Goal: Task Accomplishment & Management: Complete application form

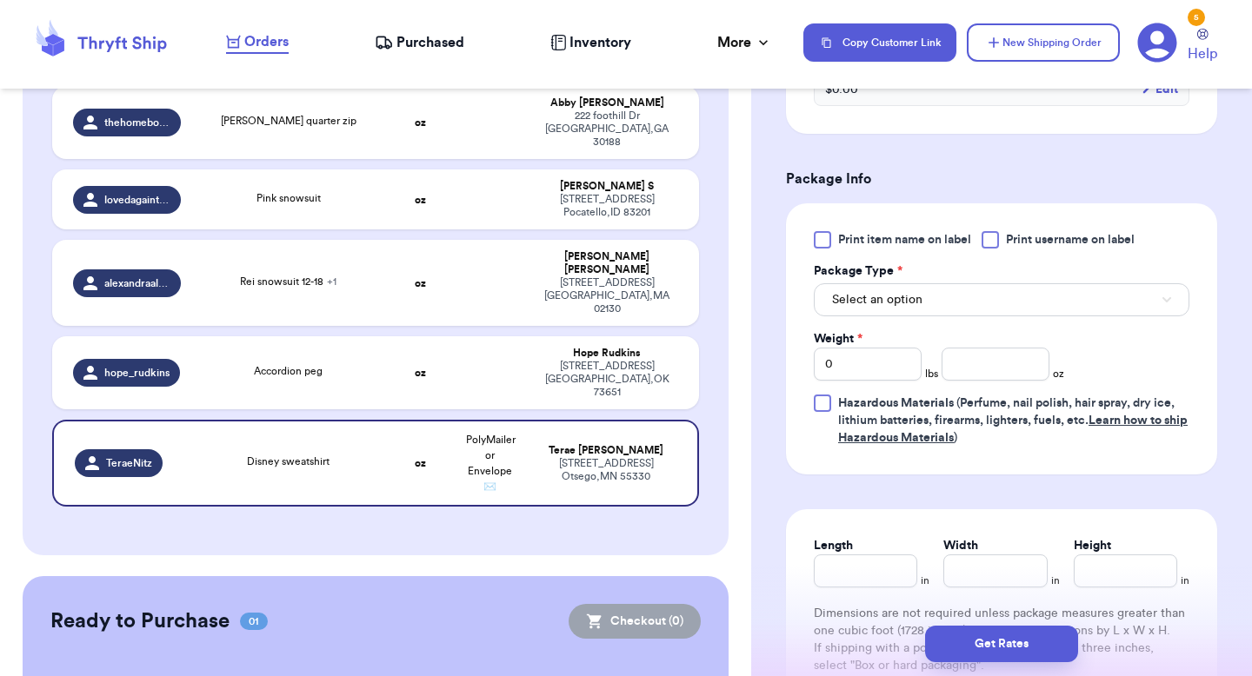
scroll to position [669, 0]
click at [901, 300] on span "Select an option" at bounding box center [877, 298] width 90 height 17
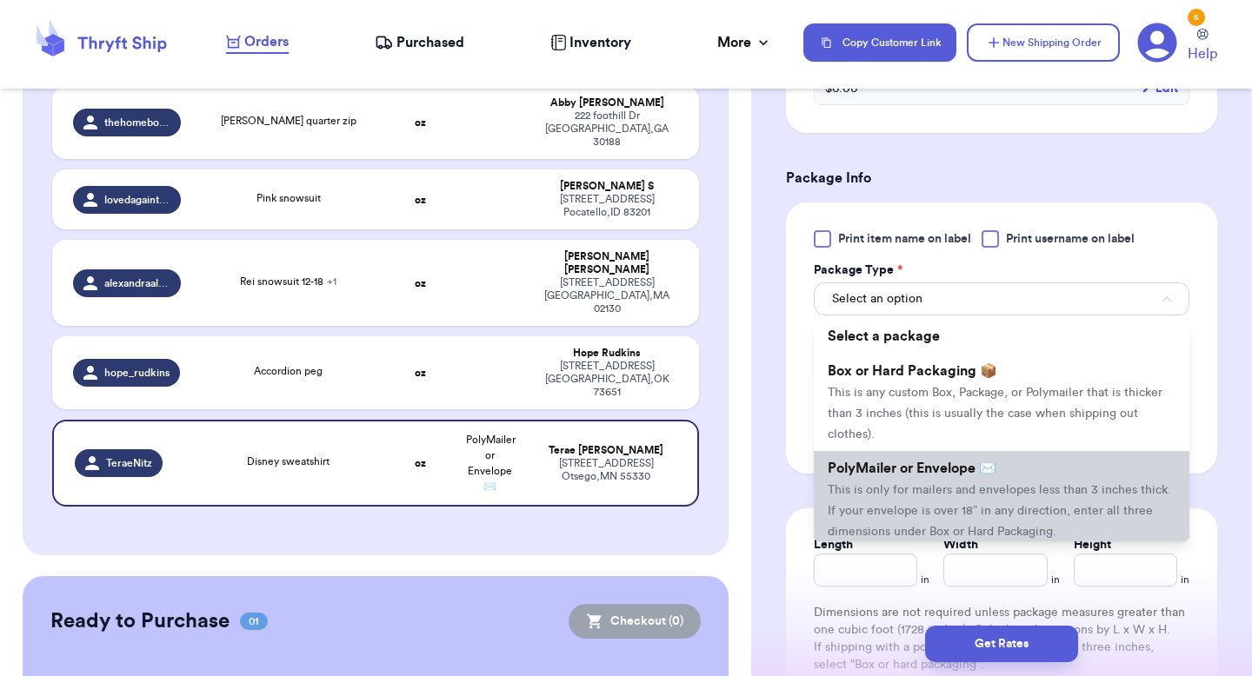
click at [896, 489] on span "This is only for mailers and envelopes less than 3 inches thick. If your envelo…" at bounding box center [999, 511] width 343 height 54
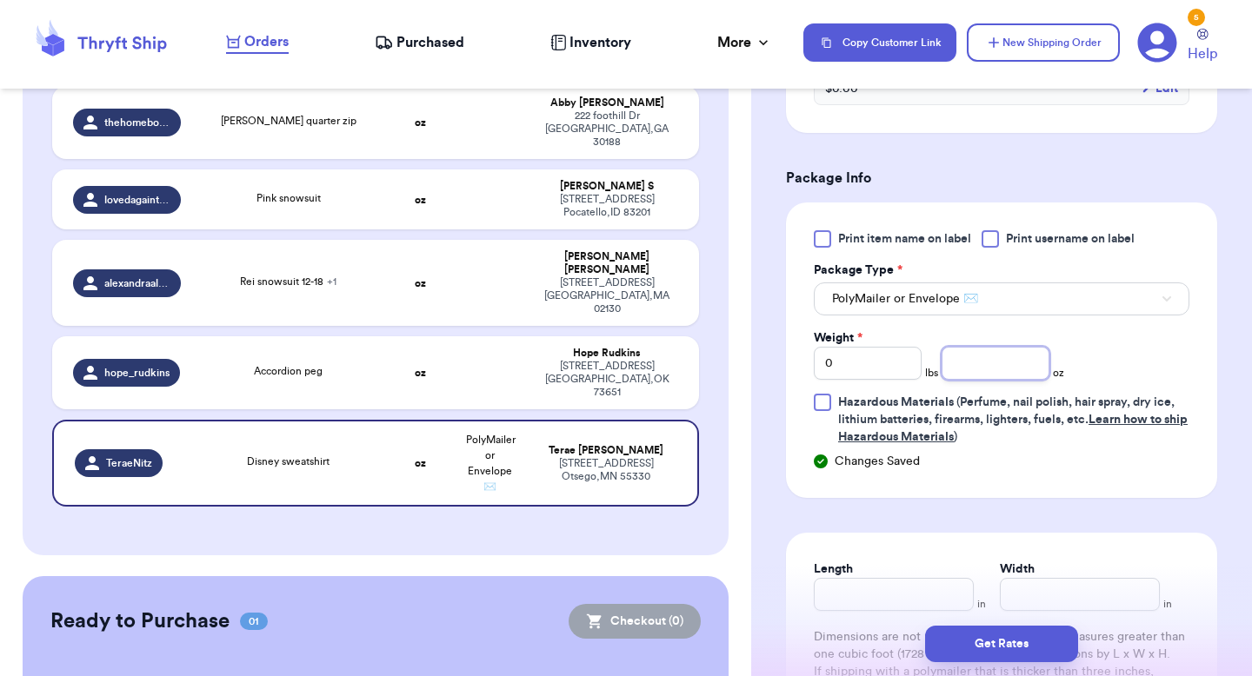
click at [970, 360] on input "number" at bounding box center [996, 363] width 108 height 33
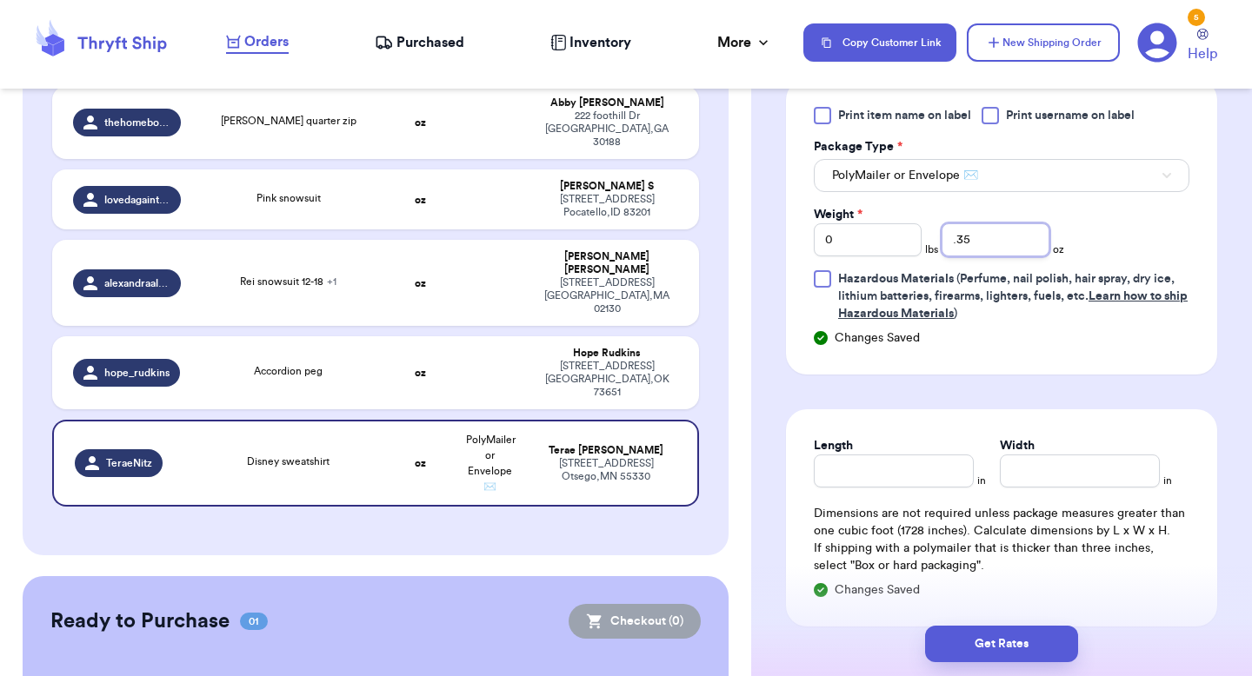
scroll to position [856, 0]
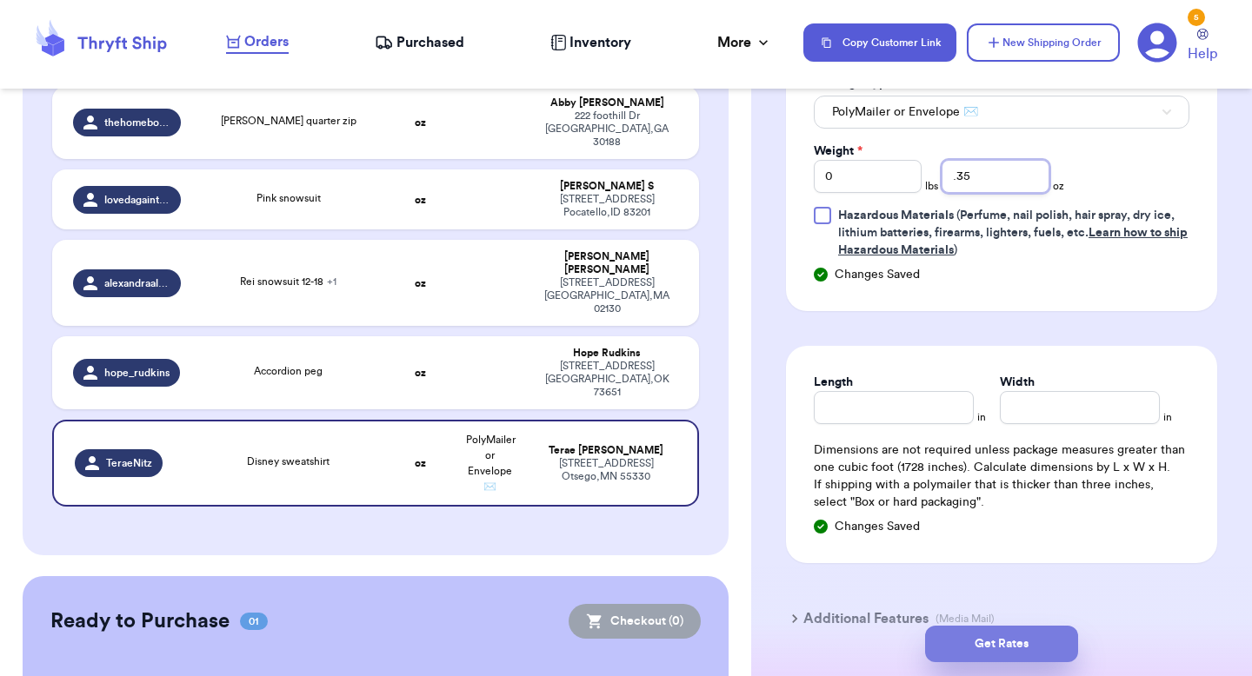
type input ".35"
click at [1016, 632] on button "Get Rates" at bounding box center [1001, 644] width 153 height 37
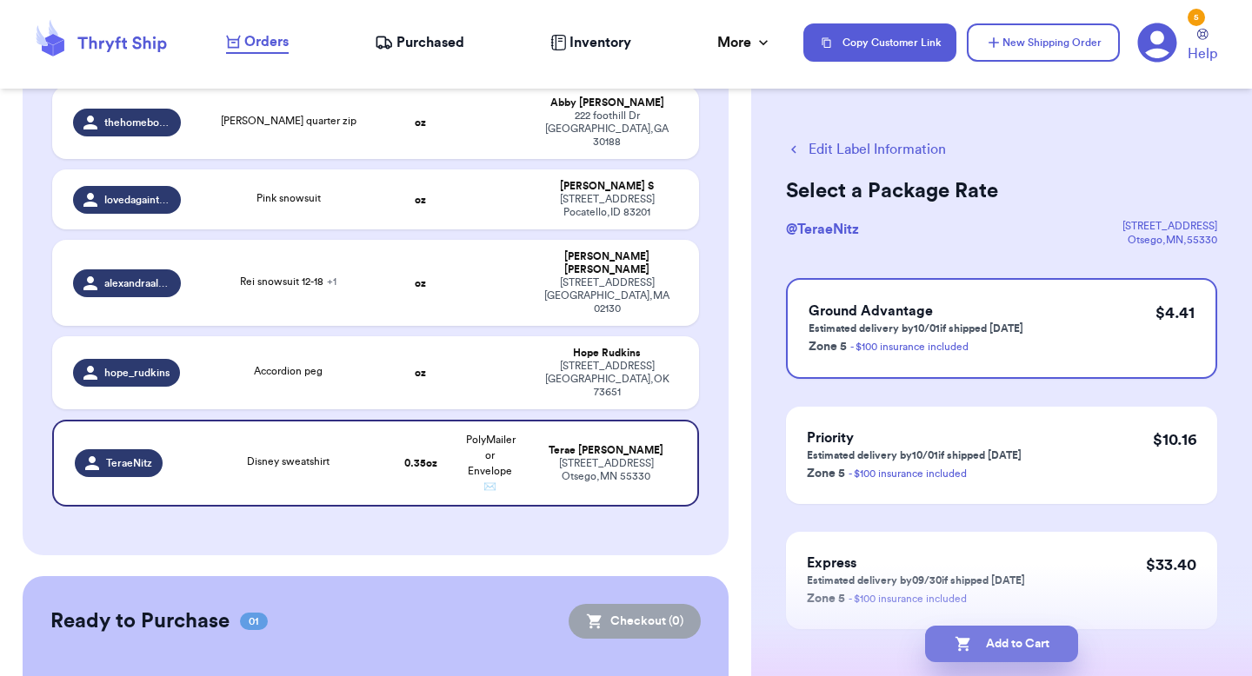
click at [956, 652] on icon "button" at bounding box center [963, 644] width 17 height 17
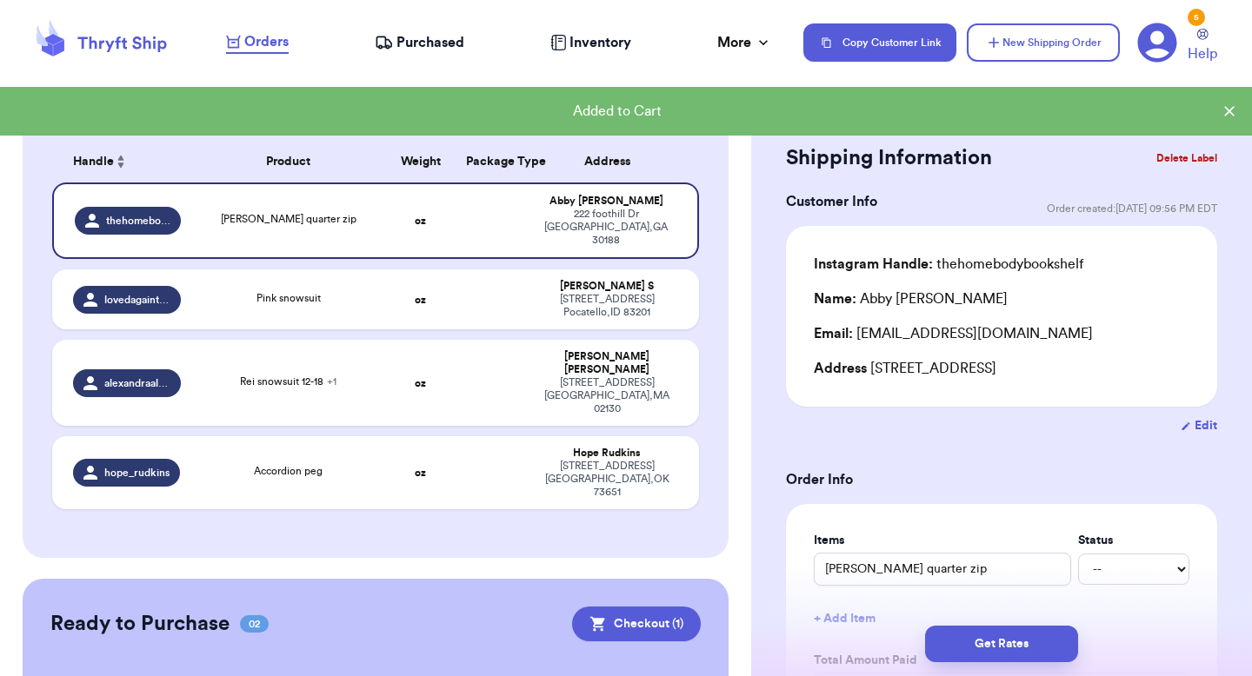
scroll to position [228, 0]
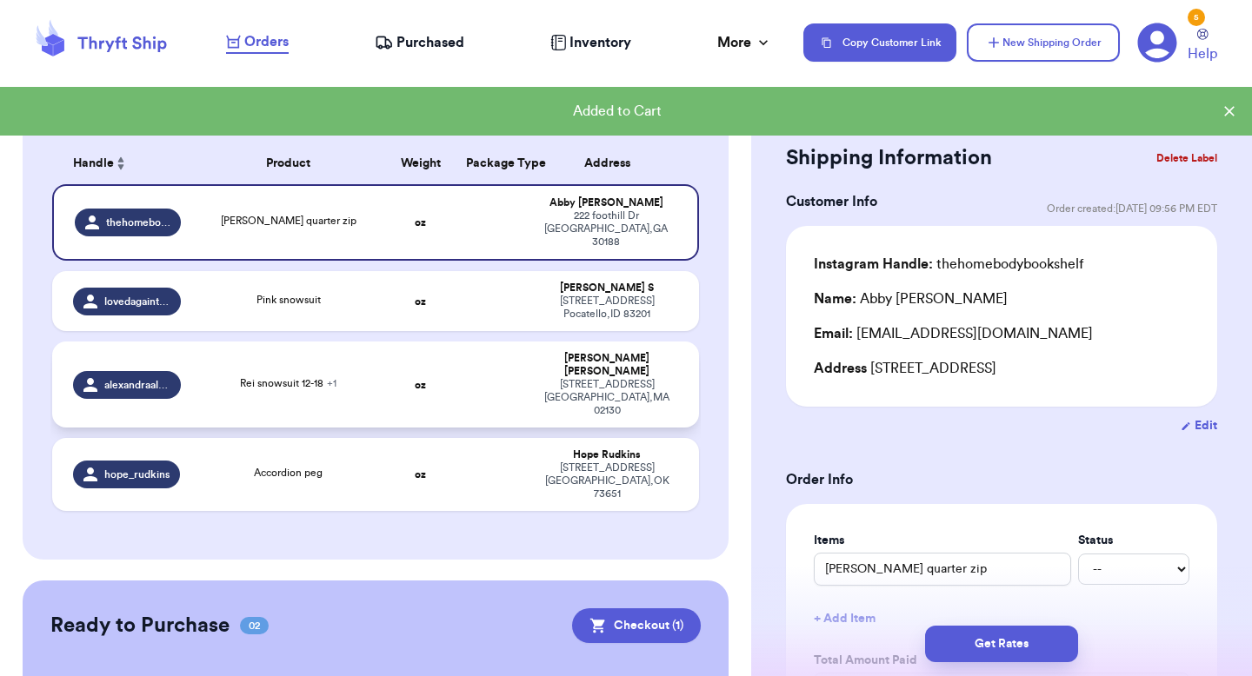
click at [407, 360] on td "oz" at bounding box center [421, 385] width 70 height 86
type input "Rei snowsuit 12-18"
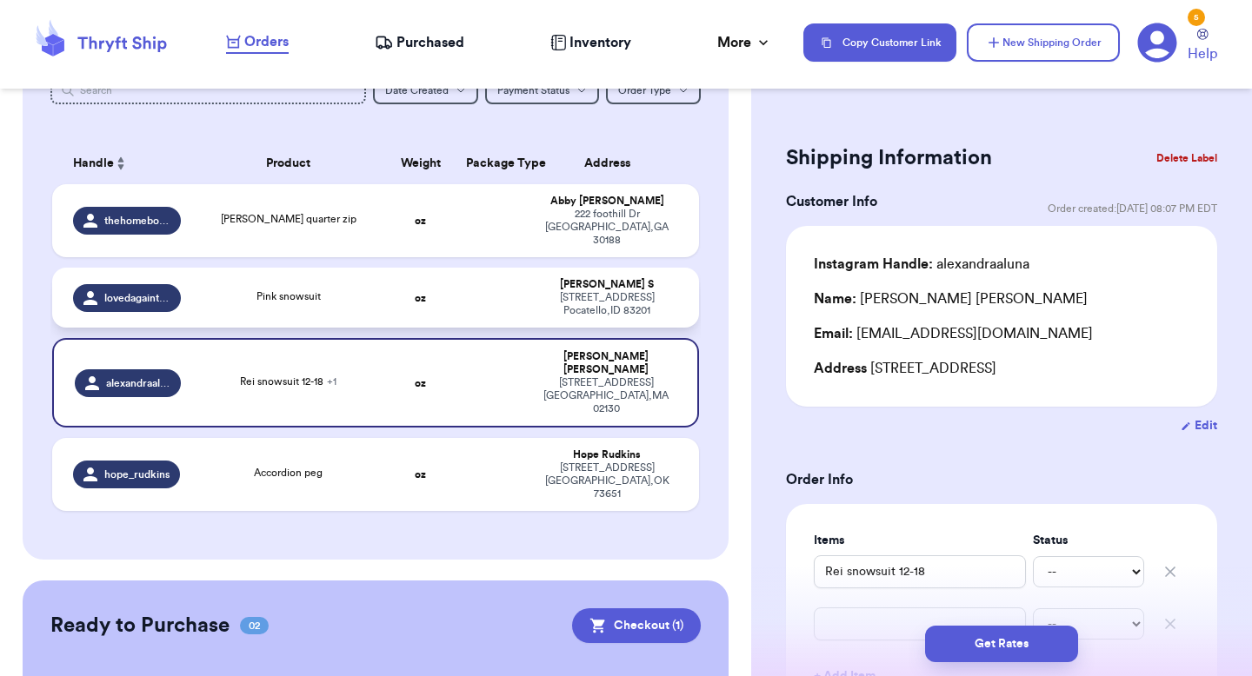
click at [397, 288] on td "oz" at bounding box center [421, 298] width 70 height 60
type input "Pink snowsuit"
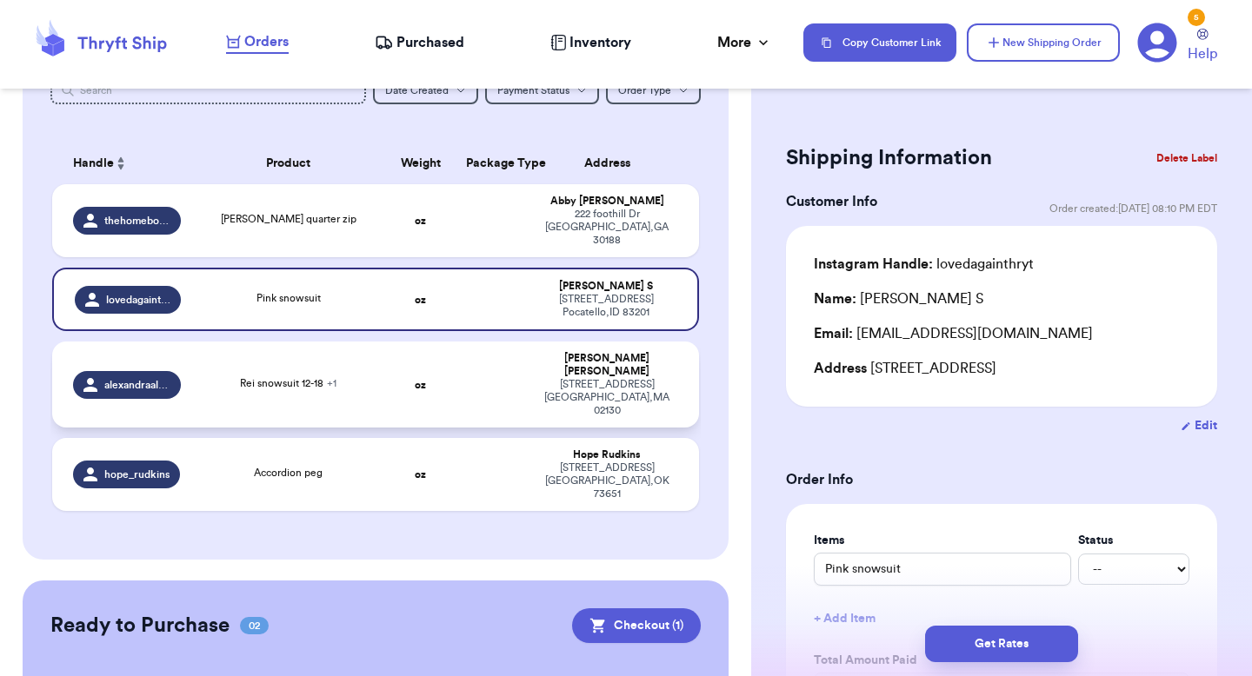
click at [457, 347] on td at bounding box center [491, 385] width 70 height 86
type input "Rei snowsuit 12-18"
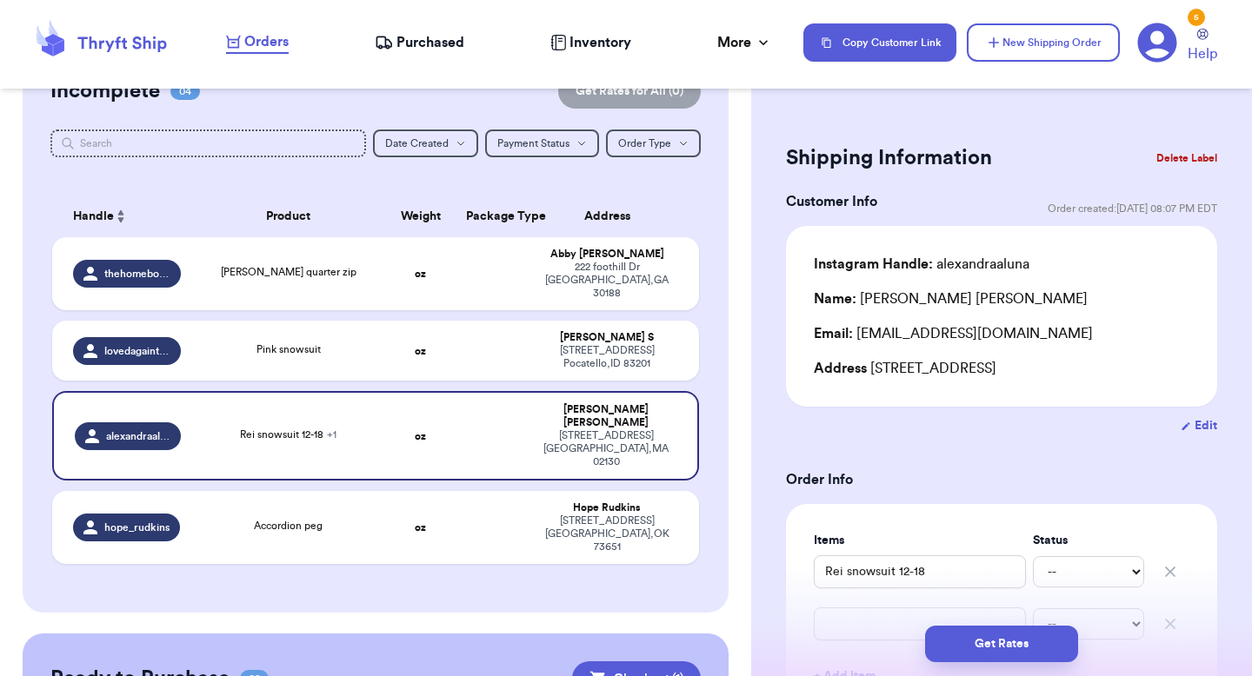
scroll to position [0, 0]
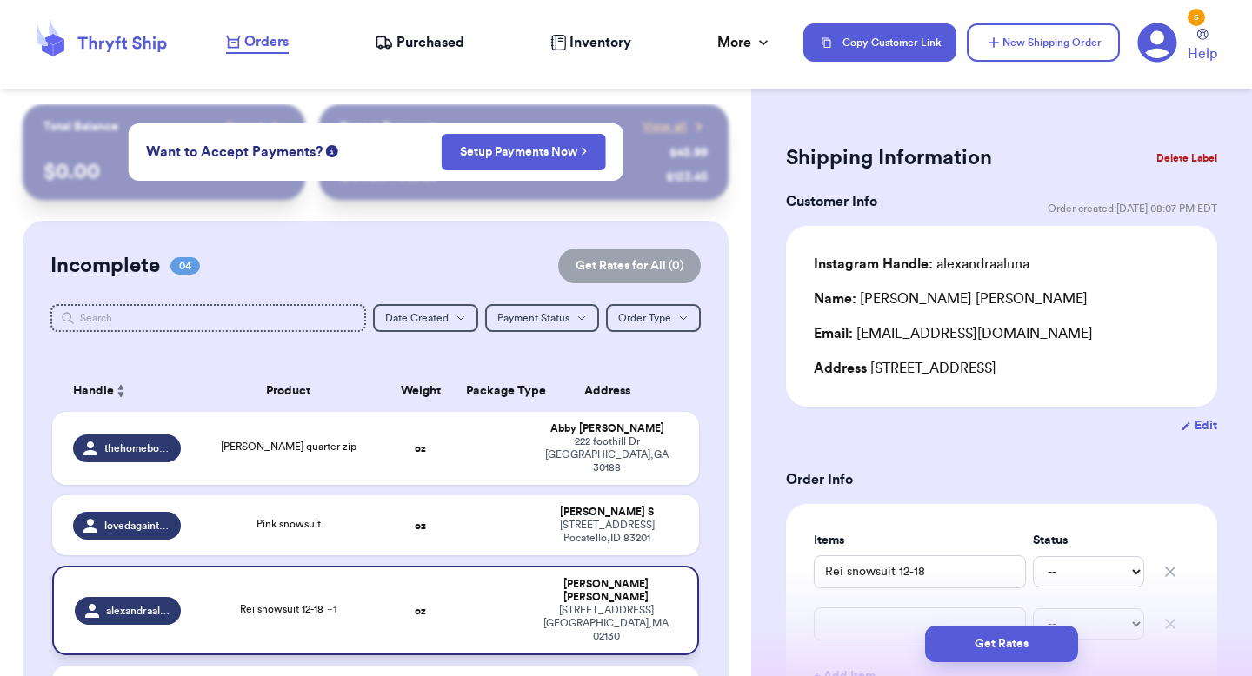
click at [294, 604] on span "Rei snowsuit 12-18 + 1" at bounding box center [288, 609] width 97 height 10
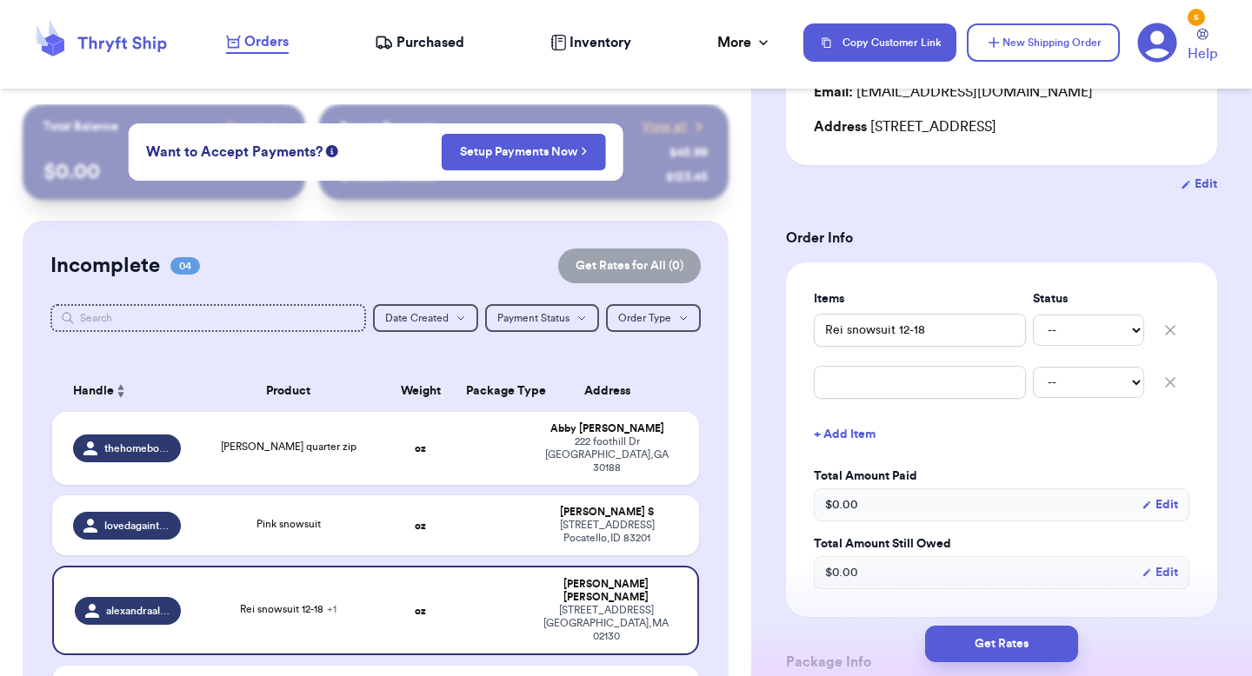
scroll to position [244, 0]
click at [379, 532] on td "Pink snowsuit" at bounding box center [288, 526] width 195 height 60
type input "Pink snowsuit"
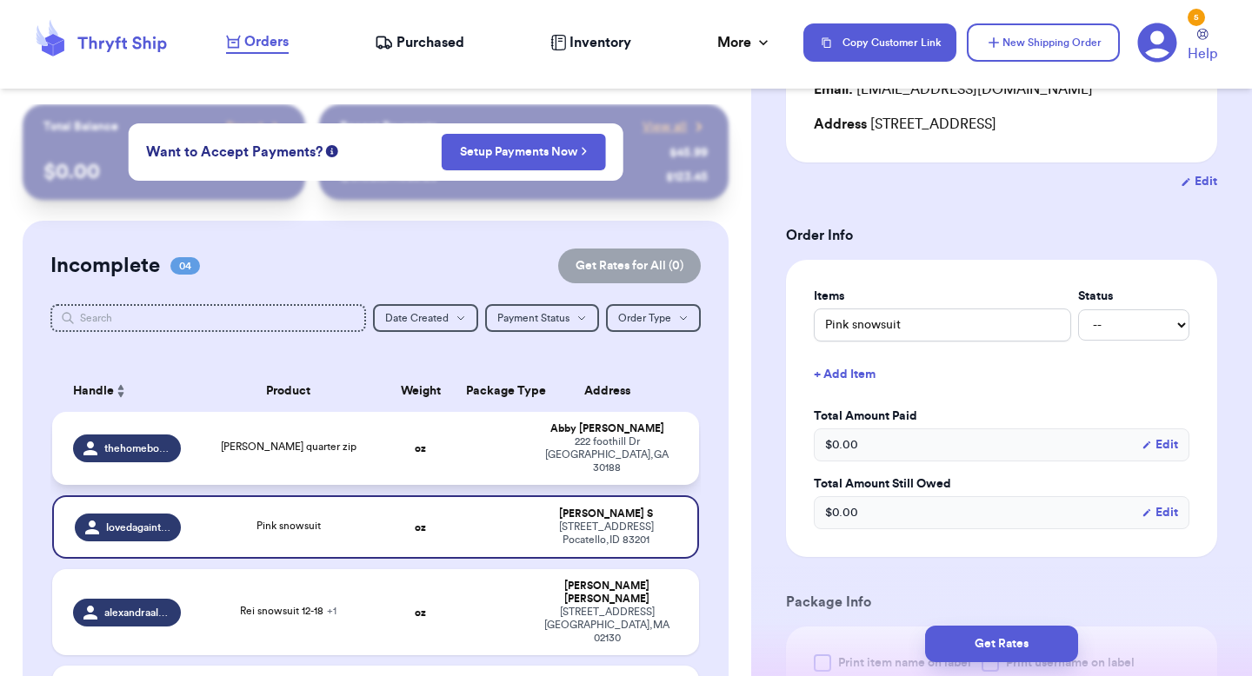
click at [394, 443] on td "oz" at bounding box center [421, 448] width 70 height 73
type input "[PERSON_NAME] quarter zip"
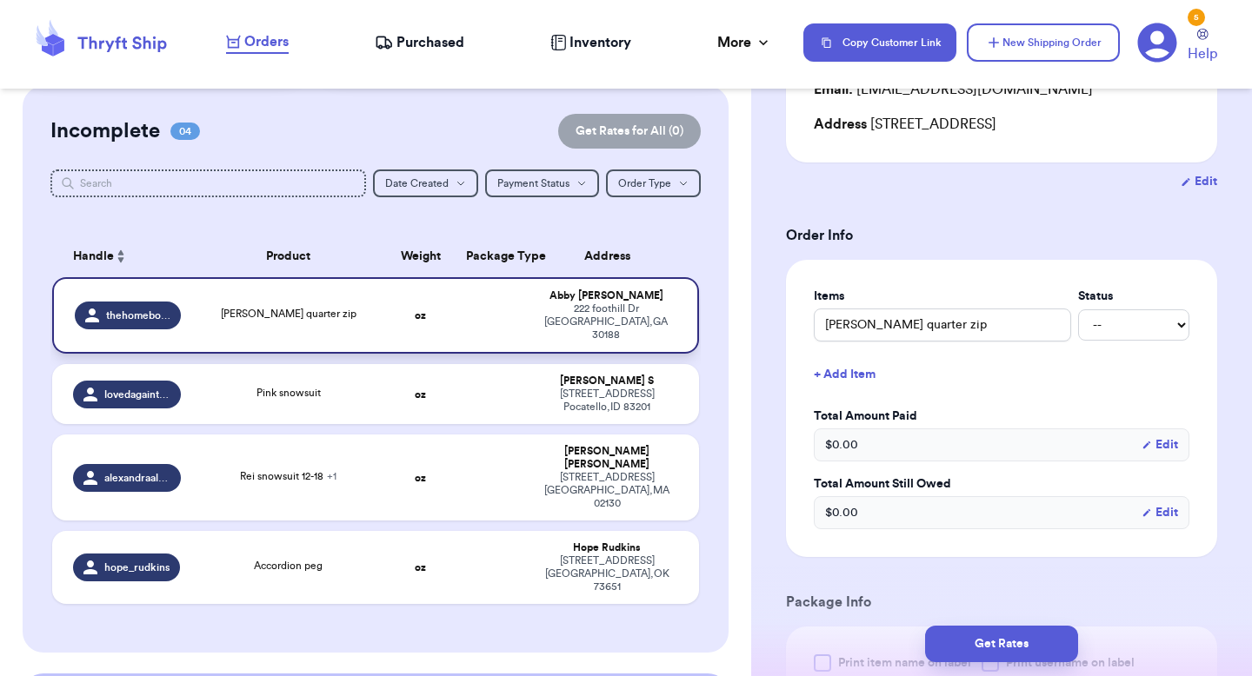
scroll to position [137, 0]
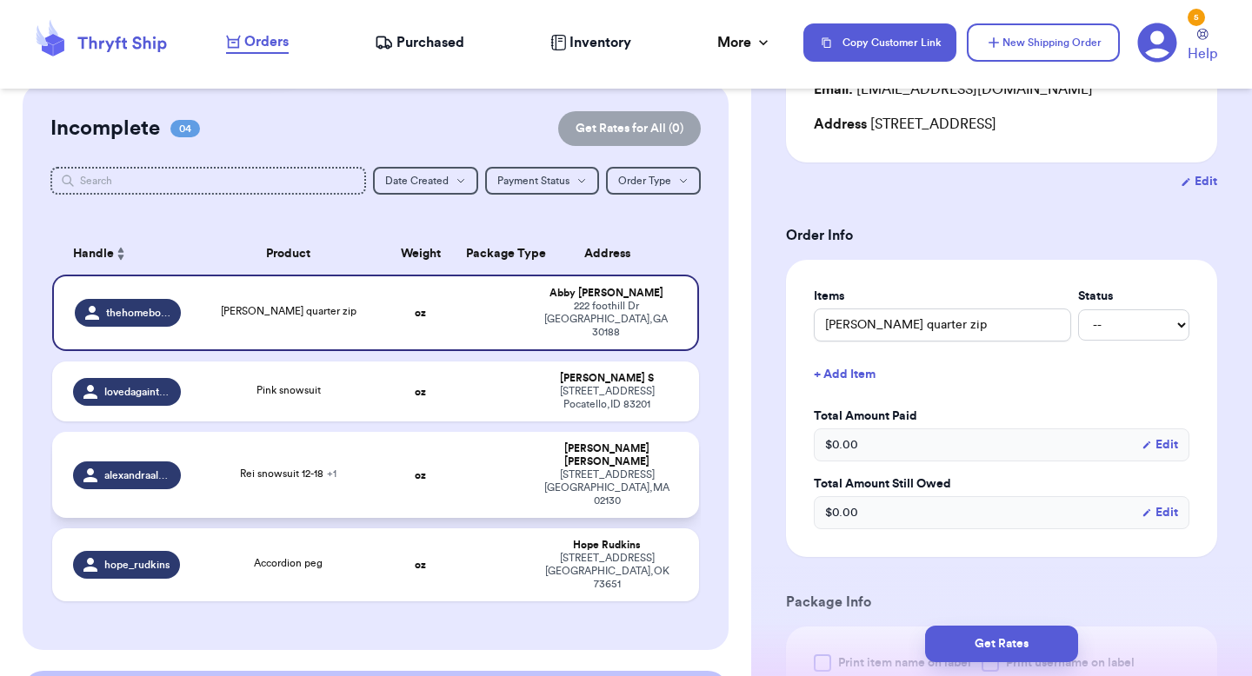
click at [344, 466] on div "Rei snowsuit 12-18 + 1" at bounding box center [289, 475] width 174 height 19
type input "Rei snowsuit 12-18"
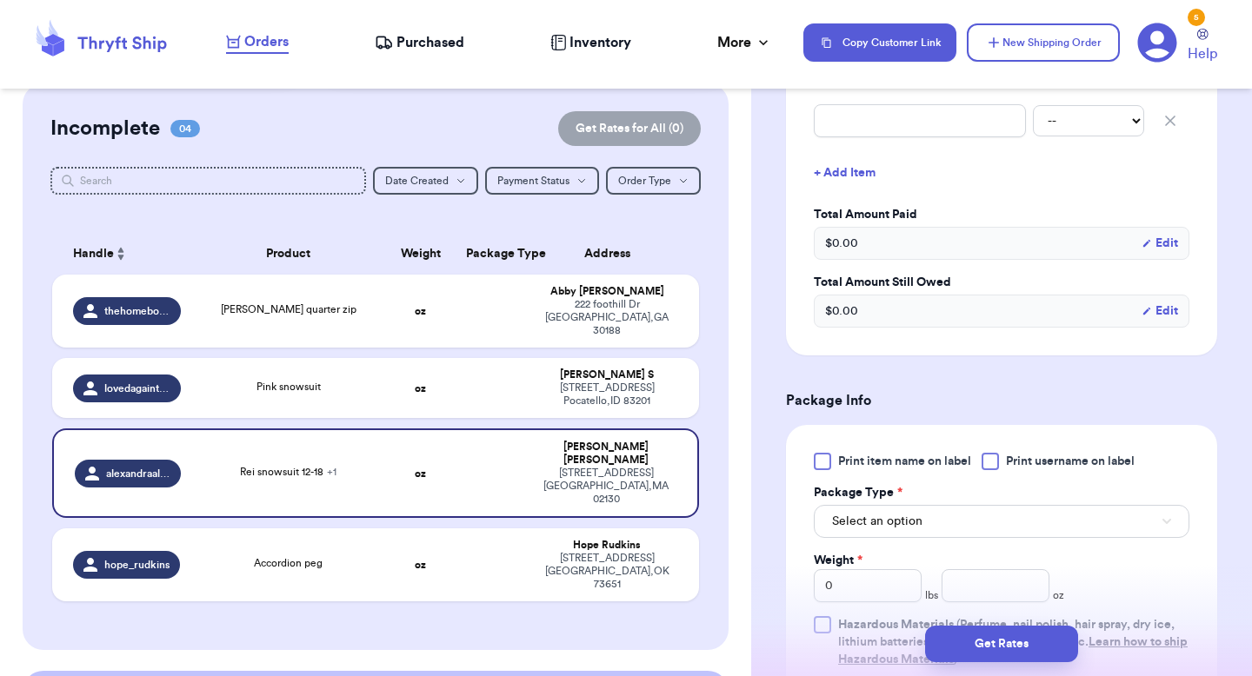
scroll to position [698, 0]
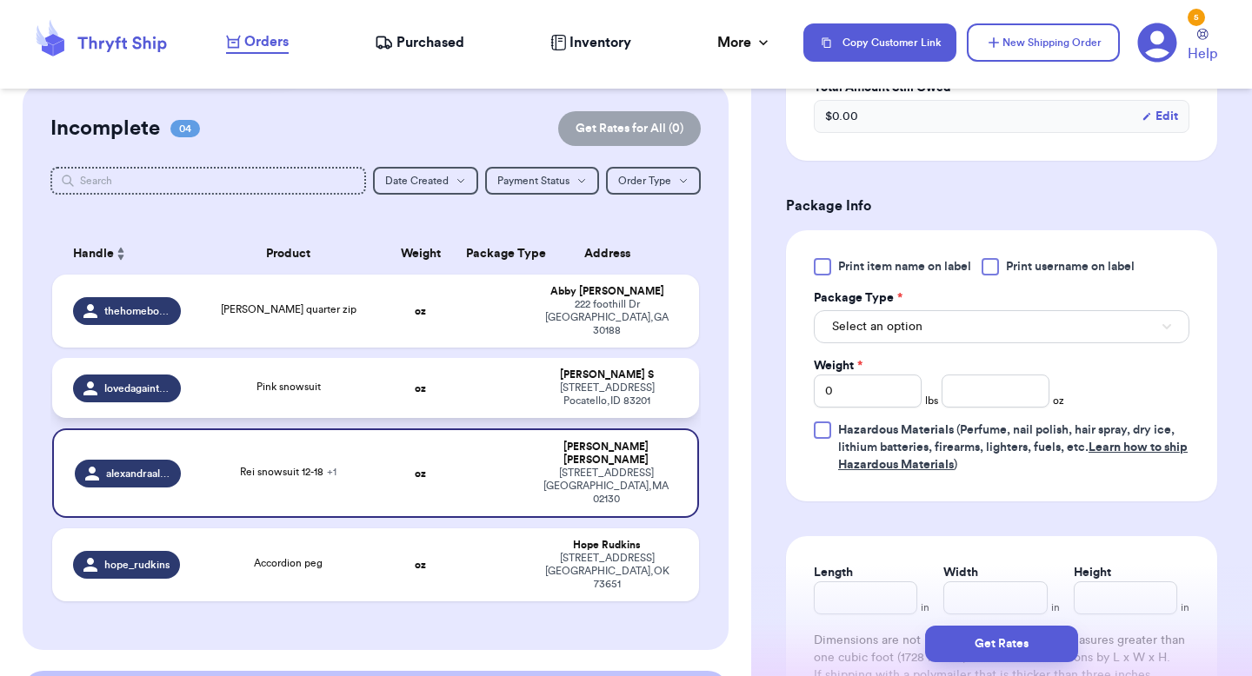
click at [300, 392] on td "Pink snowsuit" at bounding box center [288, 388] width 195 height 60
type input "Pink snowsuit"
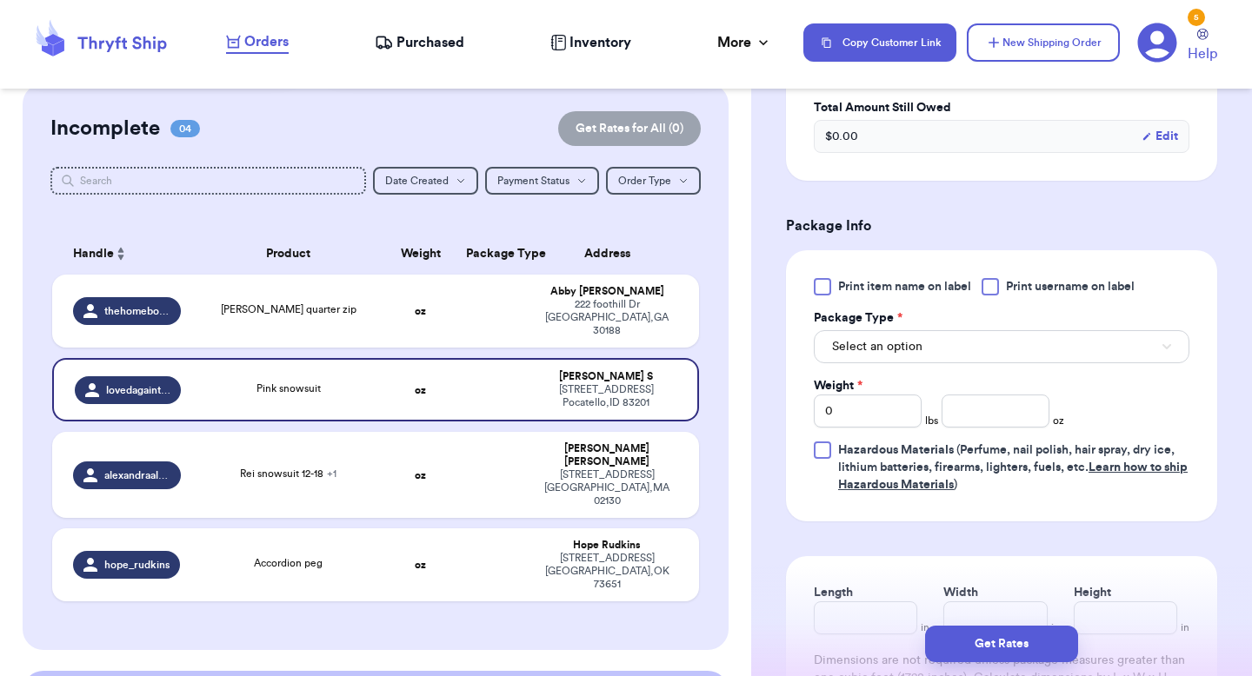
scroll to position [643, 0]
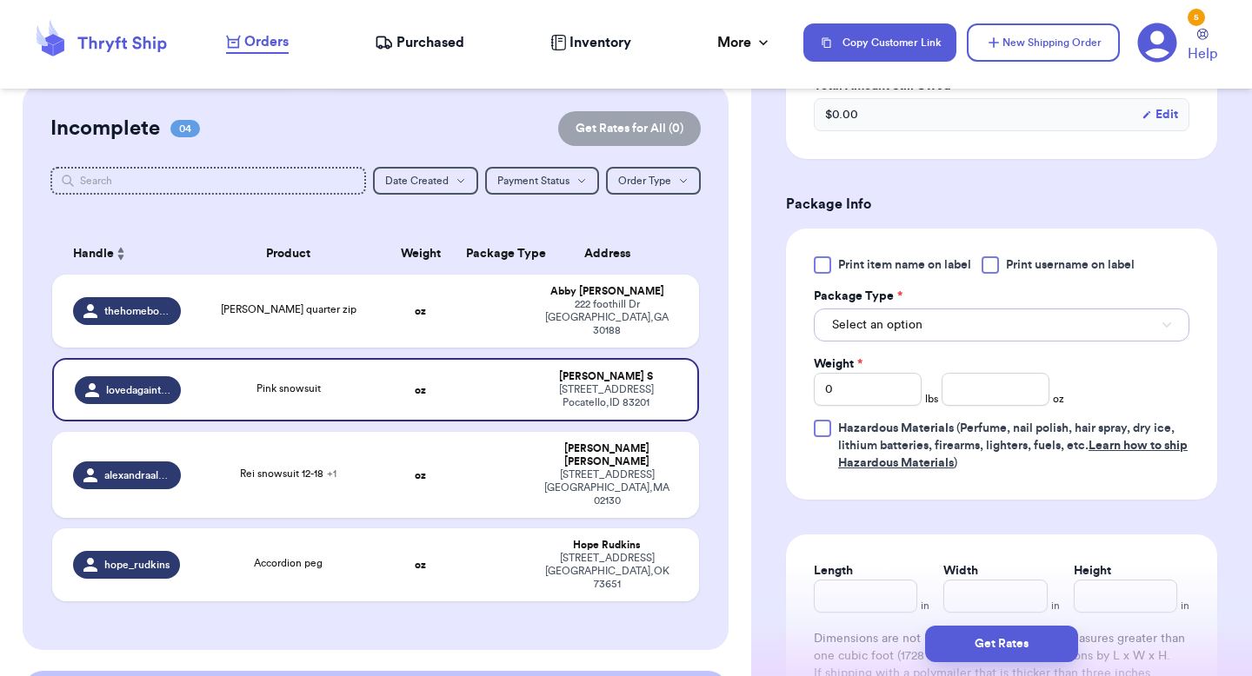
click at [912, 325] on span "Select an option" at bounding box center [877, 325] width 90 height 17
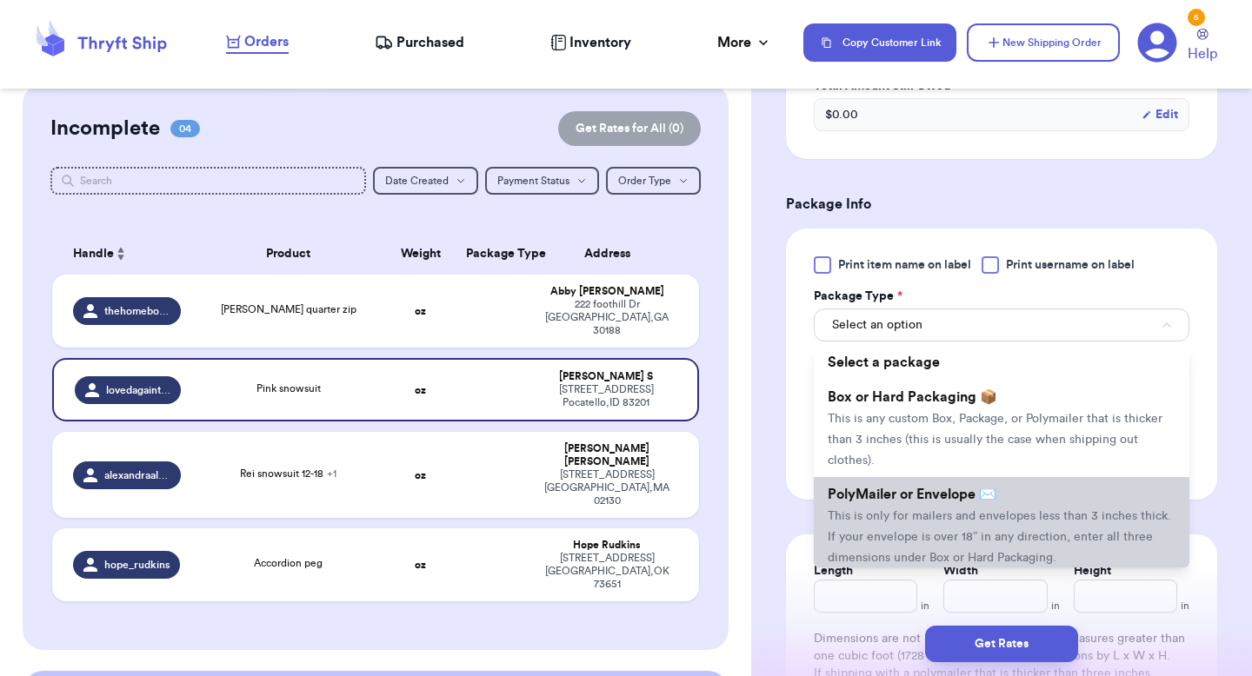
click at [886, 528] on span "This is only for mailers and envelopes less than 3 inches thick. If your envelo…" at bounding box center [999, 537] width 343 height 54
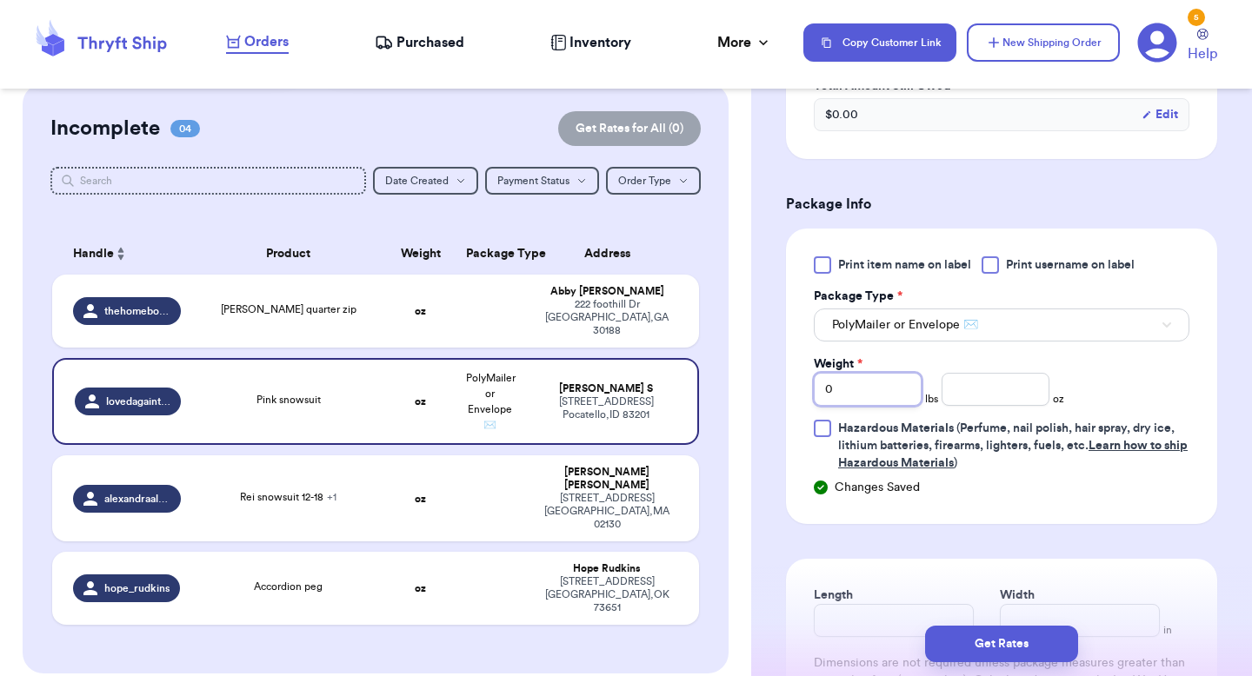
click at [892, 379] on input "0" at bounding box center [868, 389] width 108 height 33
type input "10"
click at [865, 398] on input "10" at bounding box center [868, 389] width 108 height 33
type input "1"
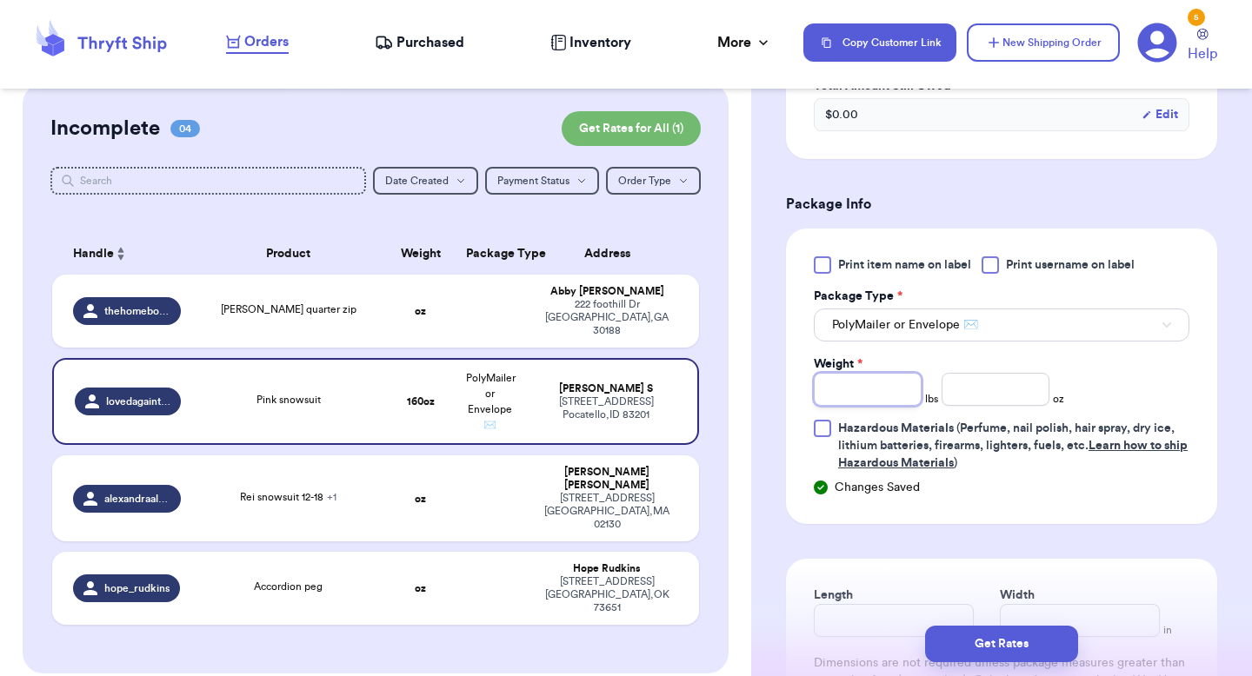
type input "1"
click at [787, 504] on div "Print item name on label Print username on label Package Type * PolyMailer or E…" at bounding box center [1001, 377] width 431 height 296
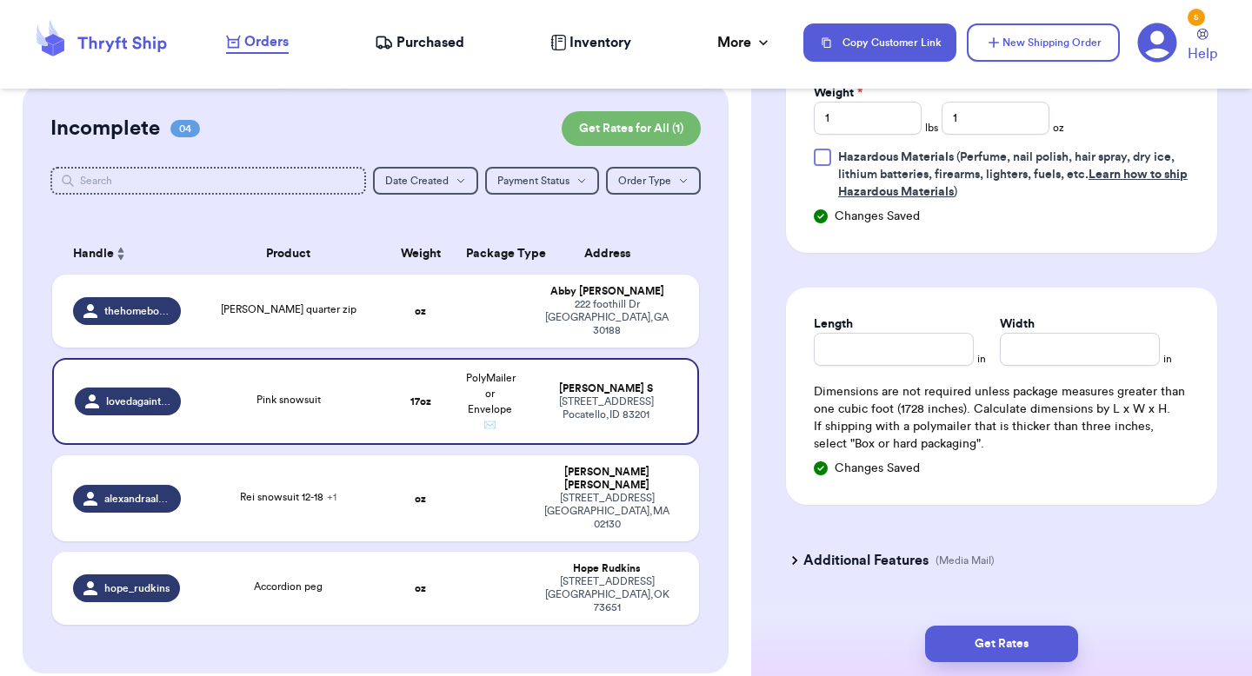
scroll to position [959, 0]
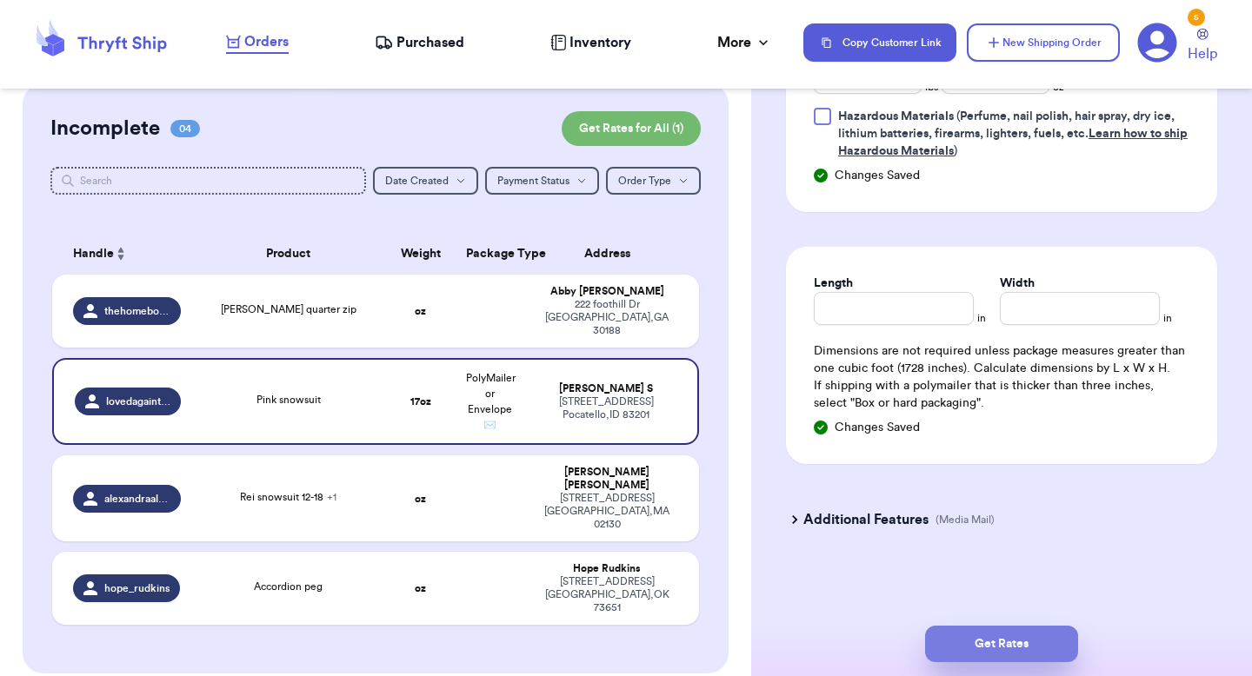
click at [1003, 640] on button "Get Rates" at bounding box center [1001, 644] width 153 height 37
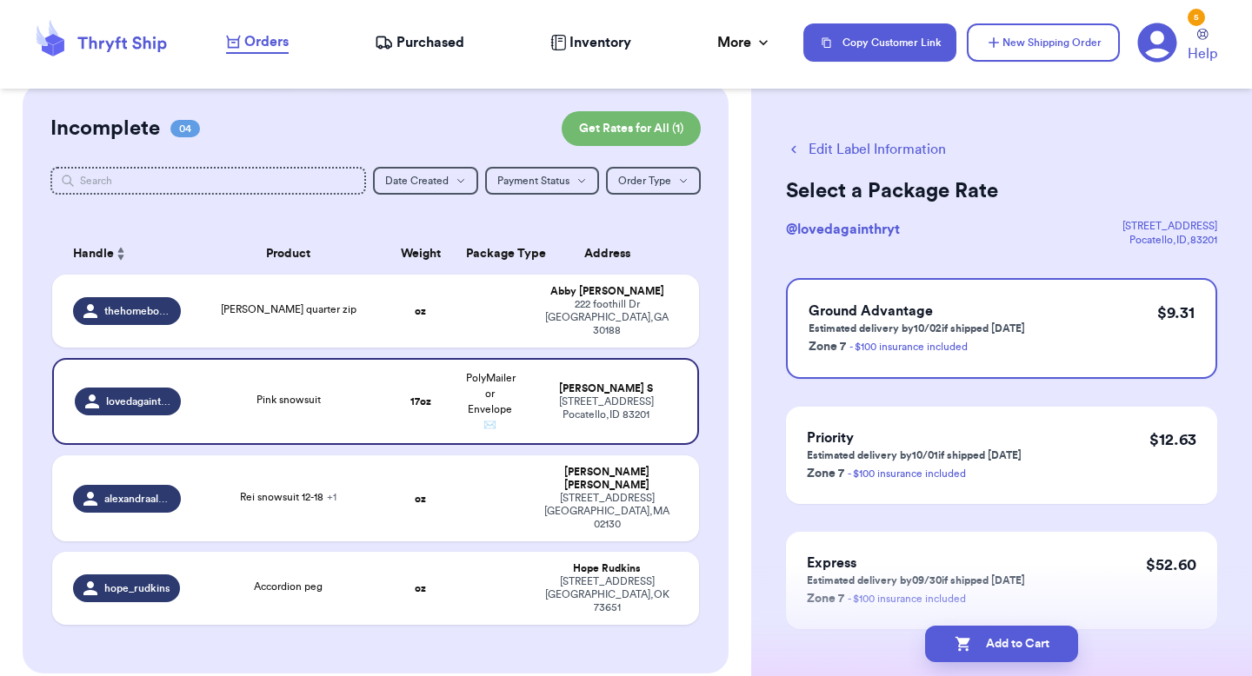
click at [859, 155] on button "Edit Label Information" at bounding box center [866, 149] width 160 height 21
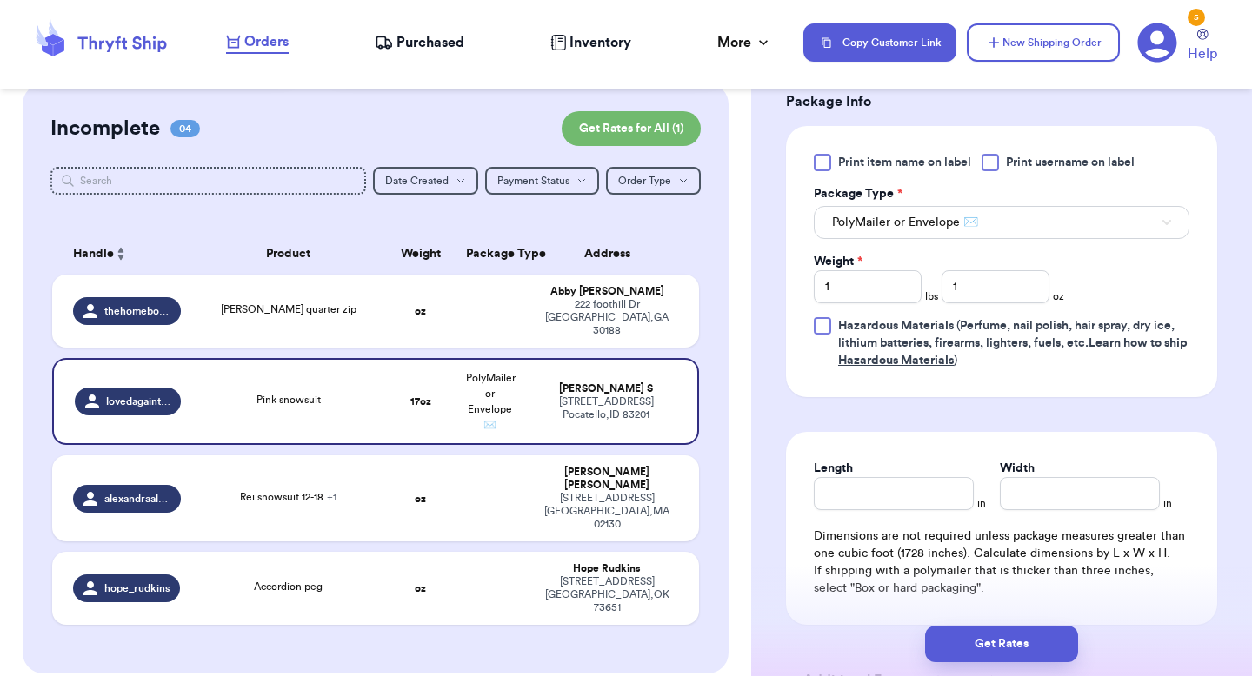
scroll to position [863, 0]
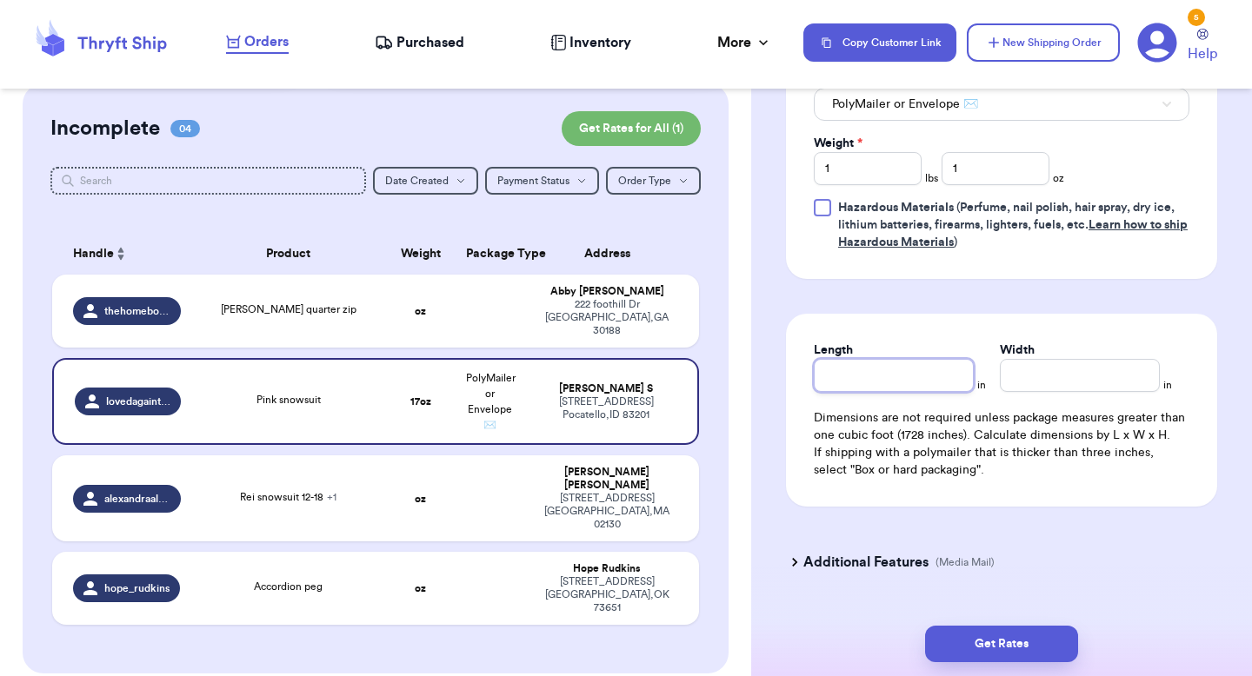
click at [865, 388] on input "Length" at bounding box center [894, 375] width 160 height 33
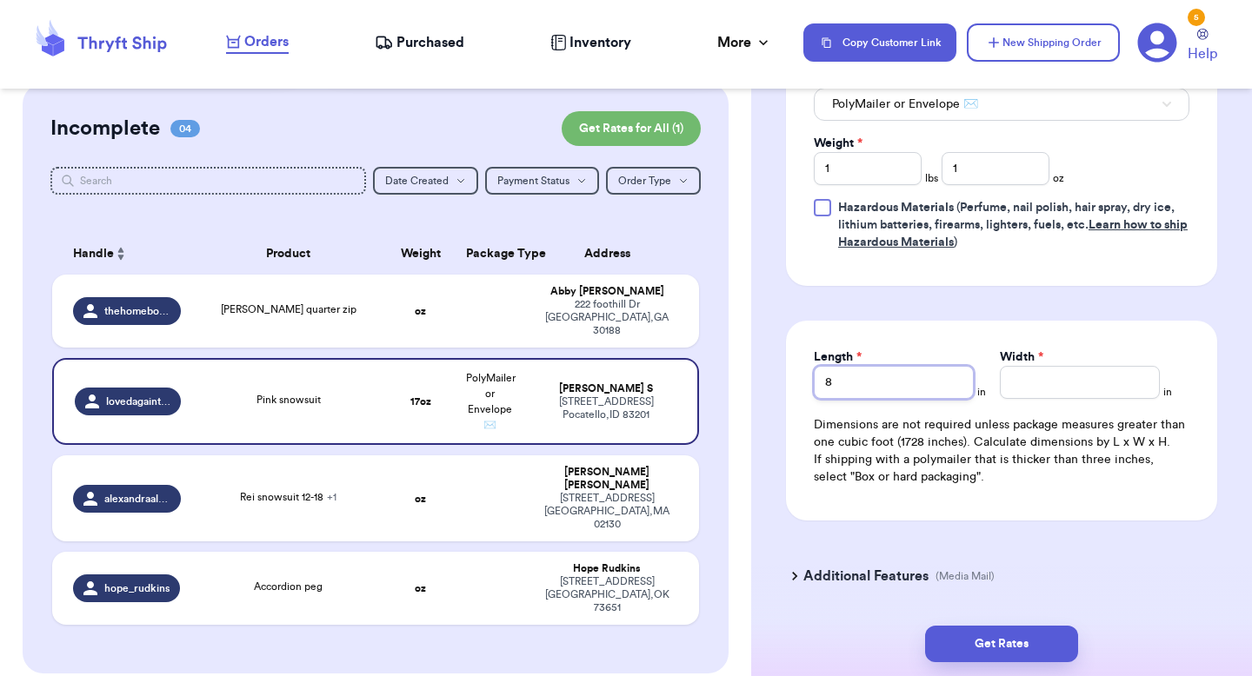
type input "8"
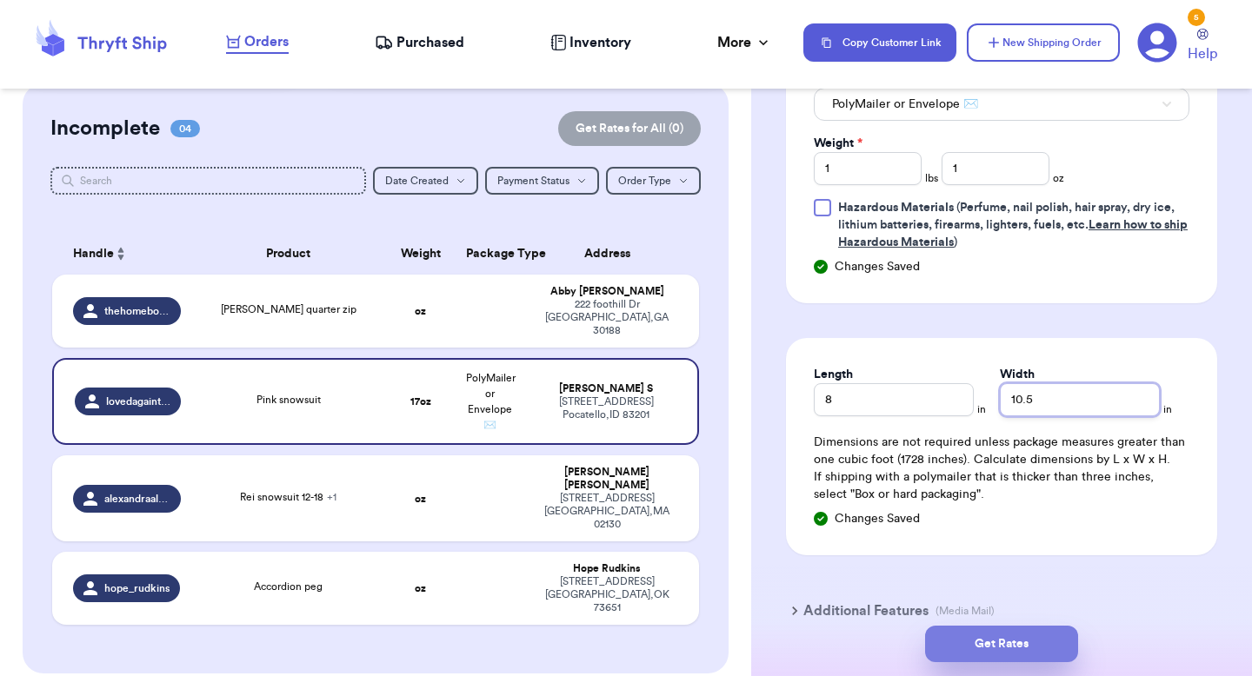
type input "10.5"
click at [1016, 649] on button "Get Rates" at bounding box center [1001, 644] width 153 height 37
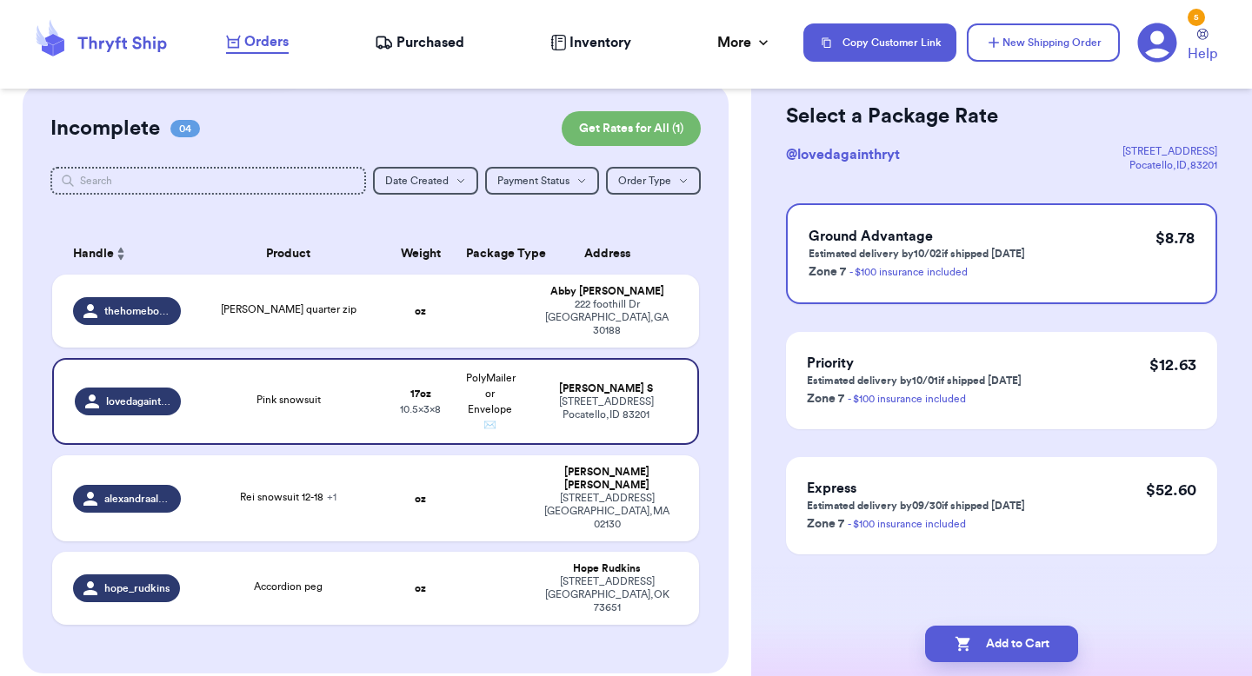
scroll to position [0, 0]
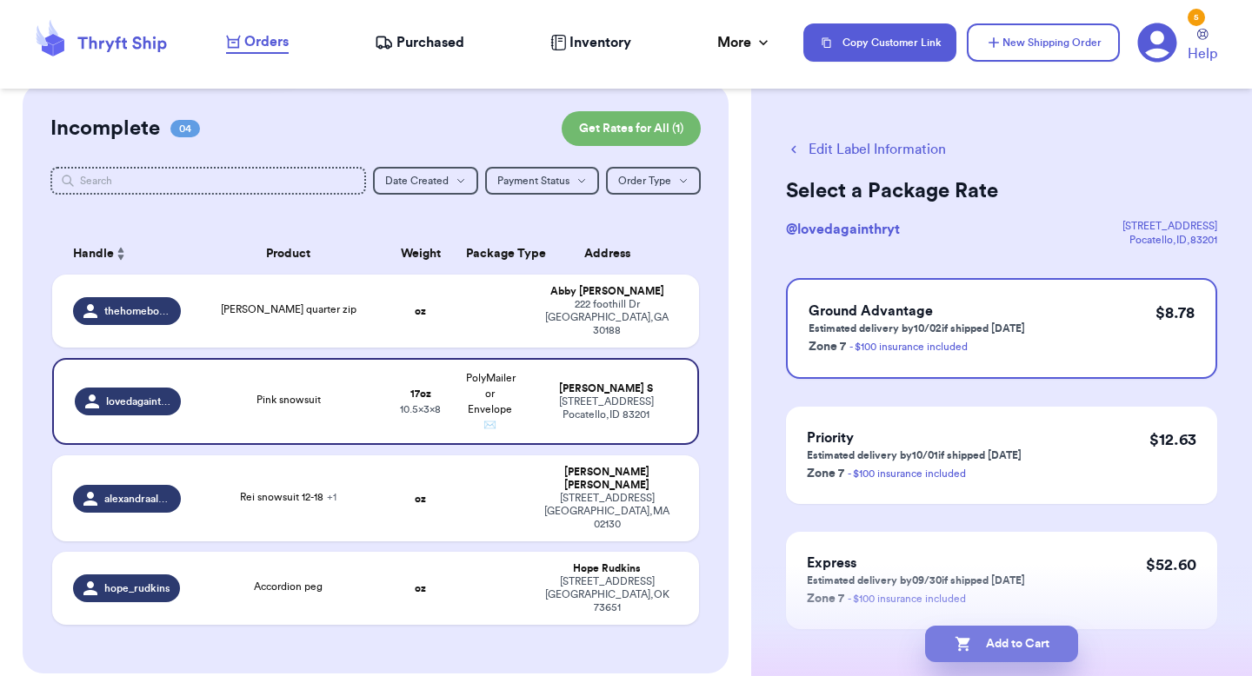
click at [990, 644] on button "Add to Cart" at bounding box center [1001, 644] width 153 height 37
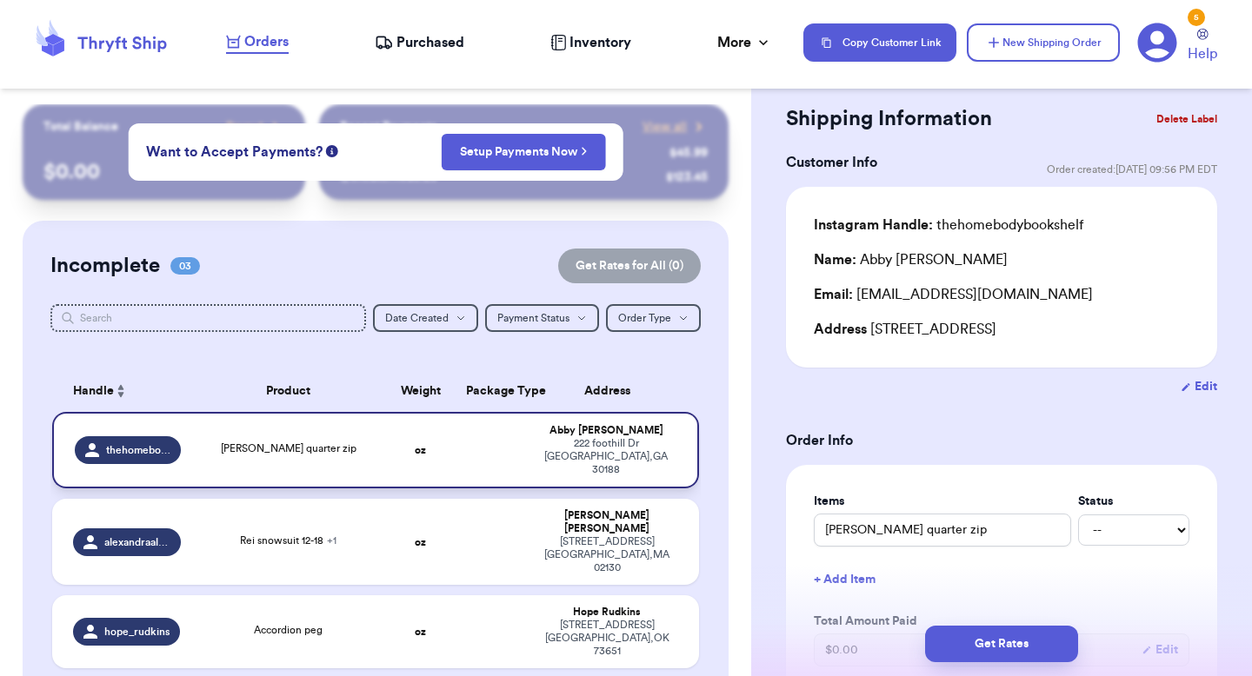
click at [336, 443] on span "[PERSON_NAME] quarter zip" at bounding box center [289, 448] width 136 height 10
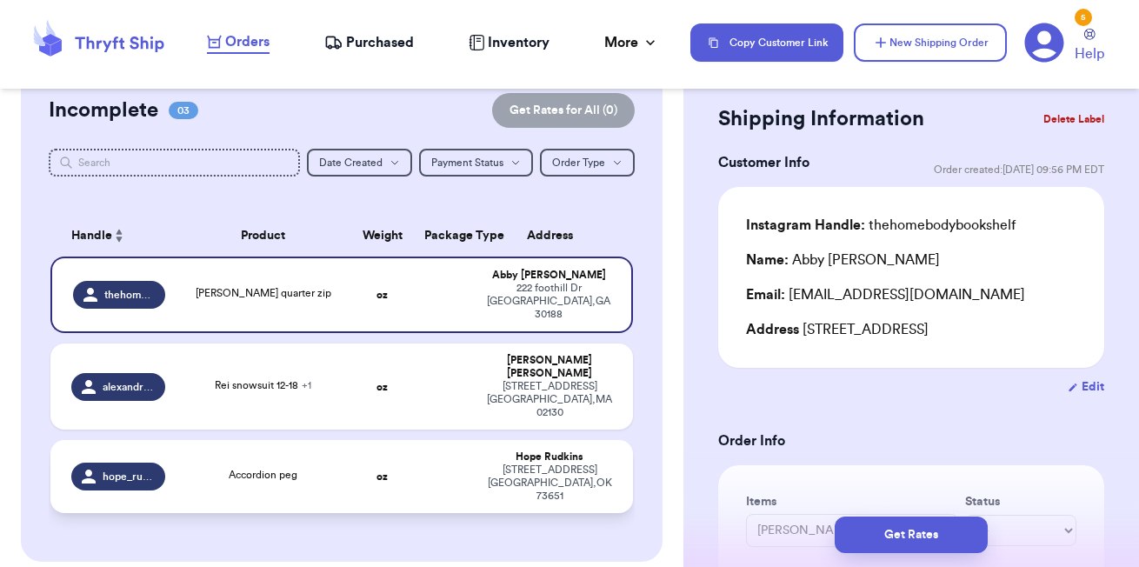
scroll to position [236, 0]
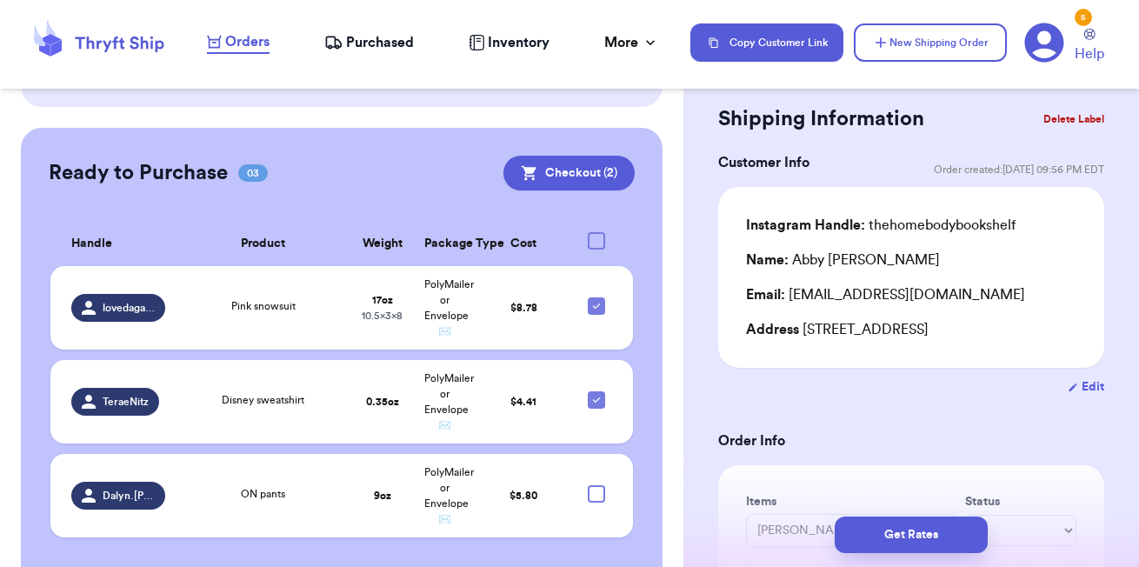
click at [286, 395] on span "Disney sweatshirt" at bounding box center [263, 400] width 83 height 10
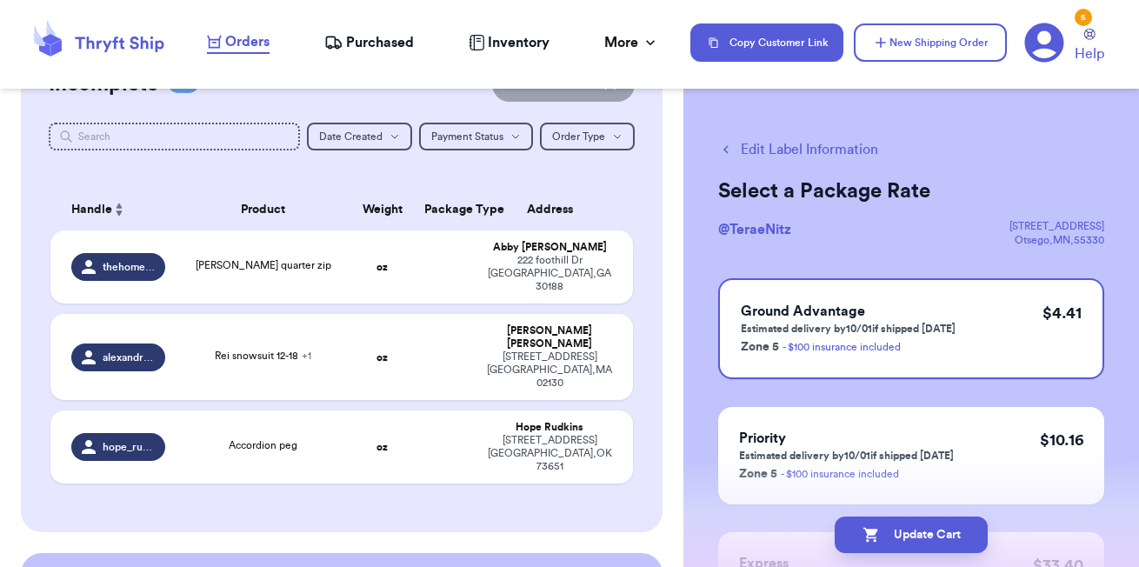
scroll to position [194, 0]
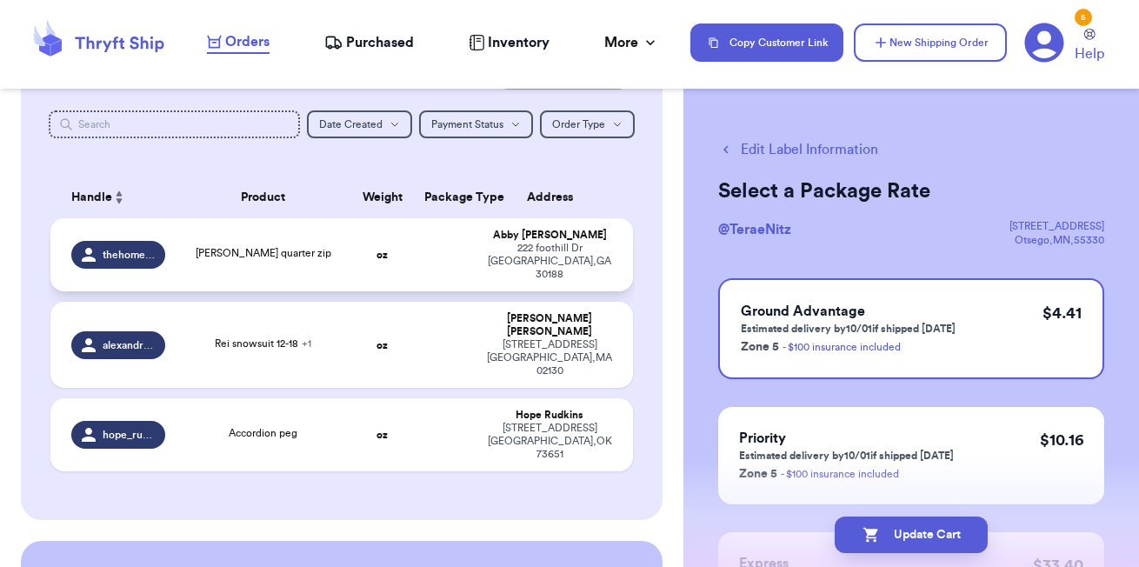
click at [512, 237] on div "[PERSON_NAME]" at bounding box center [549, 235] width 125 height 13
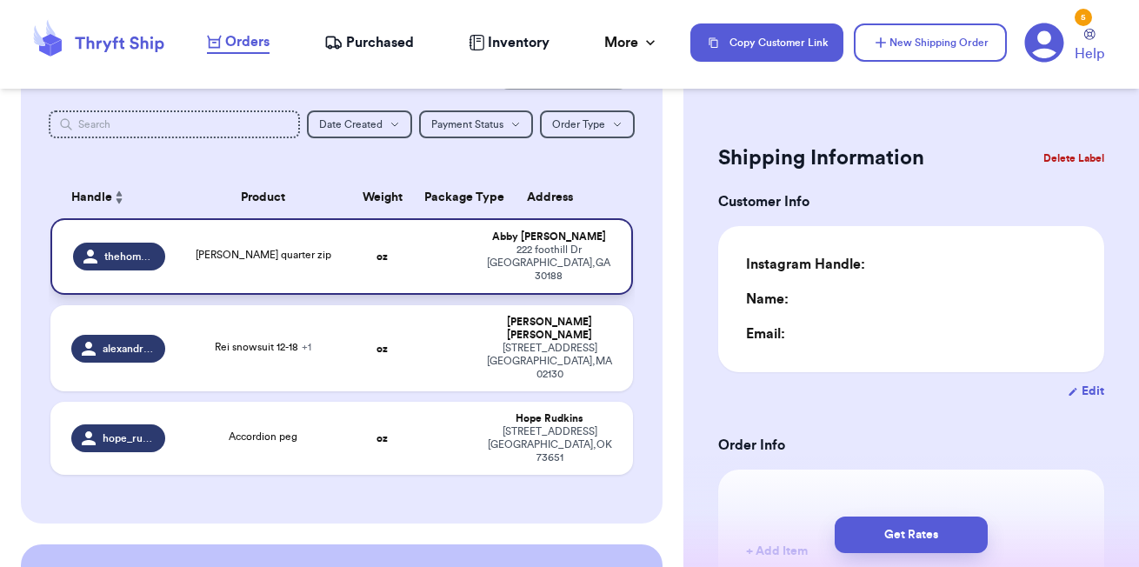
type input "0"
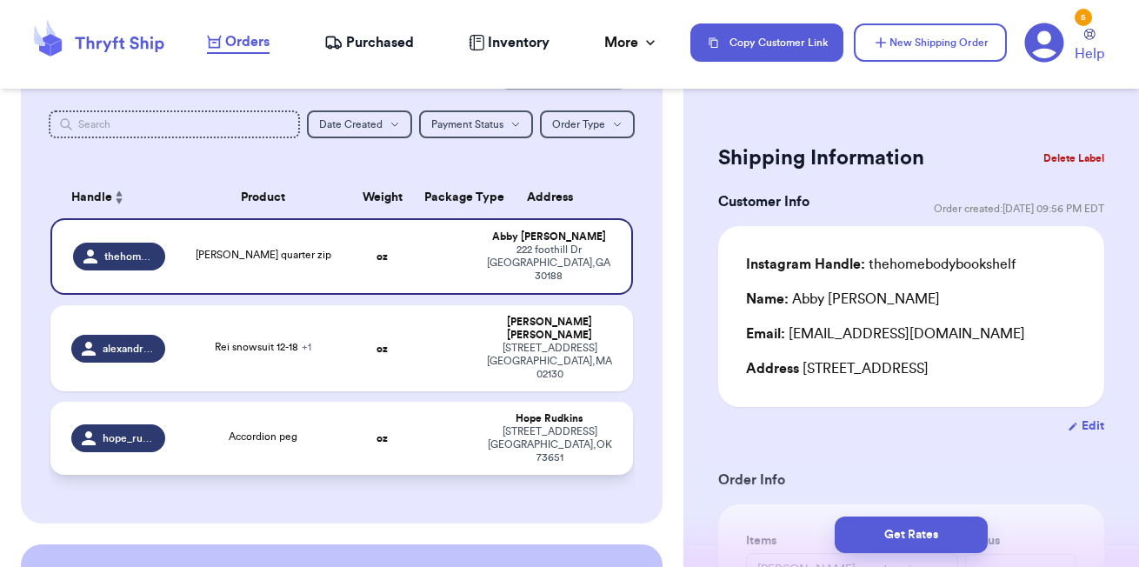
click at [410, 406] on td "oz" at bounding box center [382, 438] width 63 height 73
type input "Accordion peg"
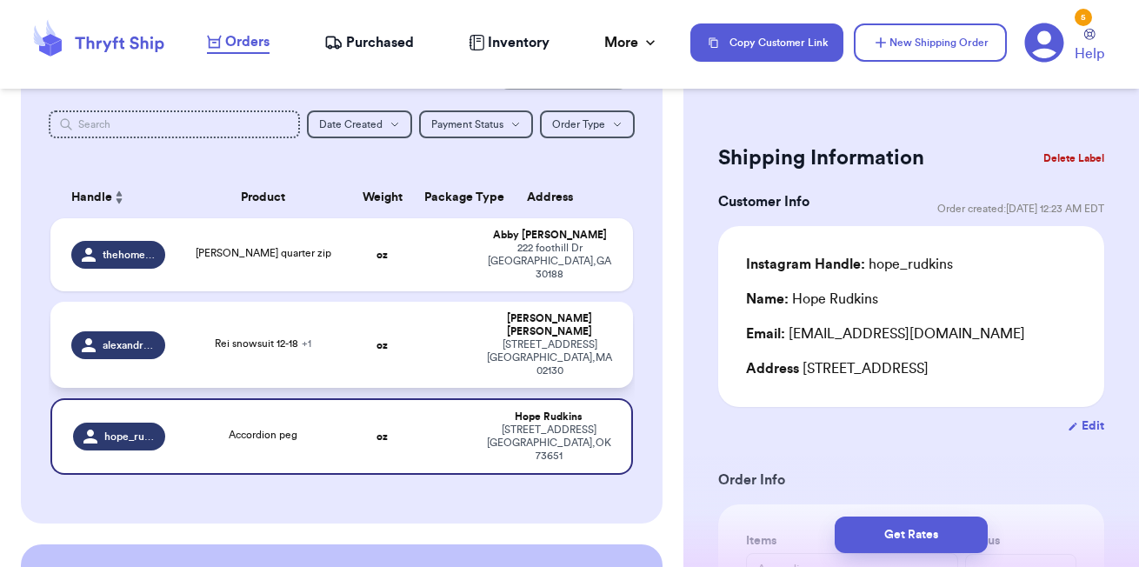
click at [415, 331] on td at bounding box center [445, 345] width 63 height 86
type input "Rei snowsuit 12-18"
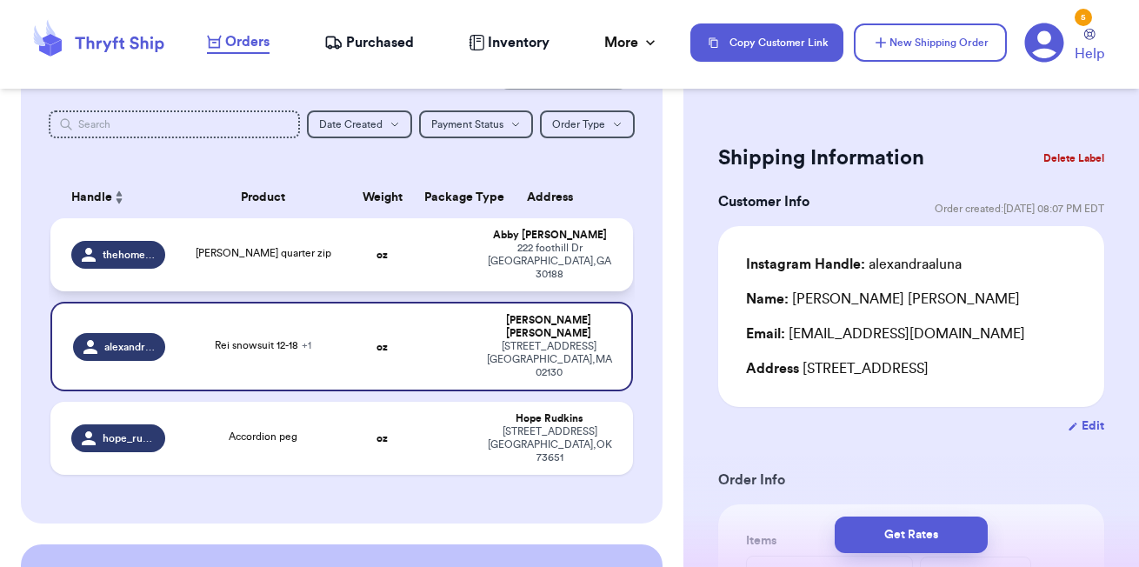
click at [435, 243] on td at bounding box center [445, 254] width 63 height 73
type input "[PERSON_NAME] quarter zip"
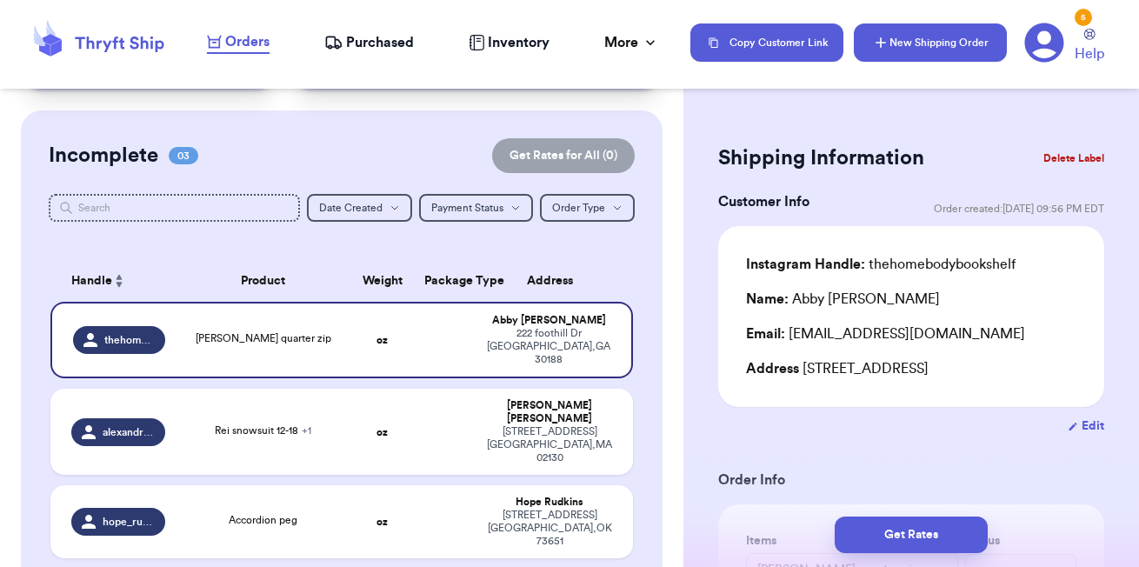
scroll to position [92, 0]
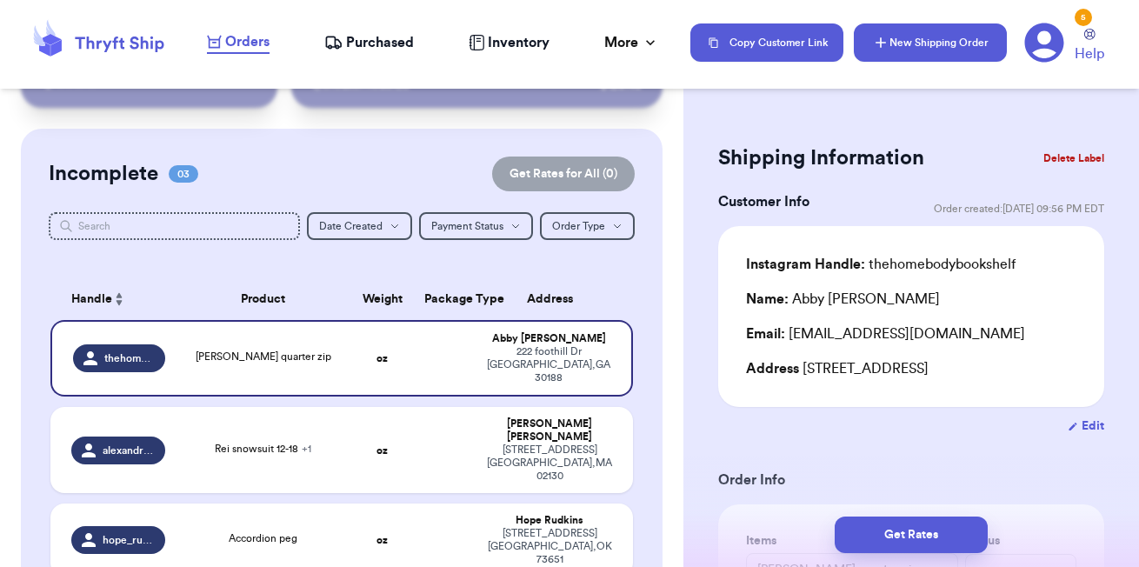
click at [931, 50] on button "New Shipping Order" at bounding box center [930, 42] width 153 height 38
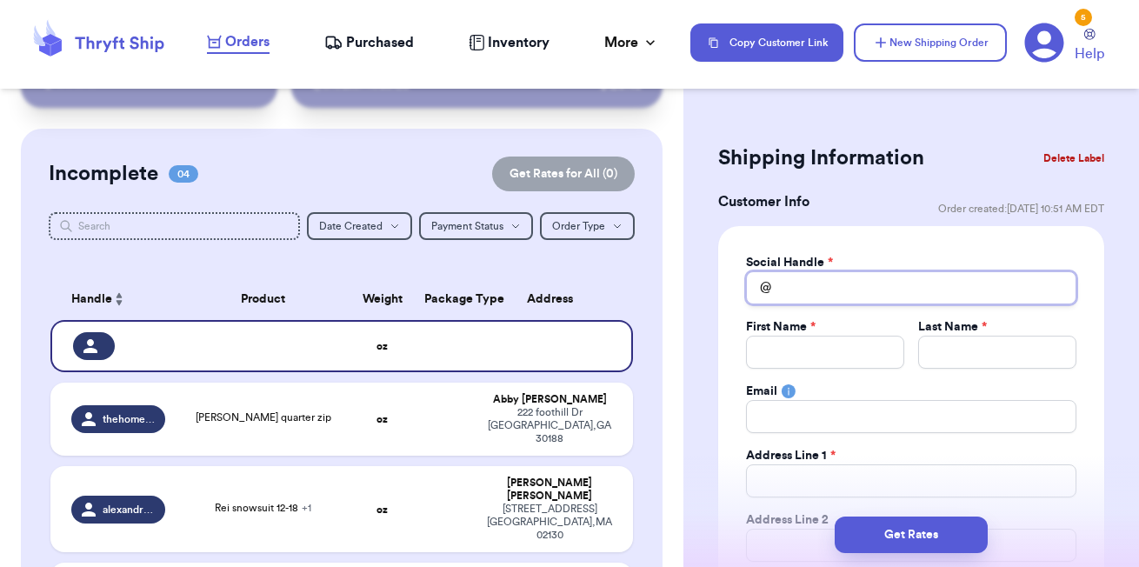
click at [836, 300] on input "Total Amount Paid" at bounding box center [911, 287] width 330 height 33
type input "s"
type input "sa"
type input "sar"
type input "[PERSON_NAME]"
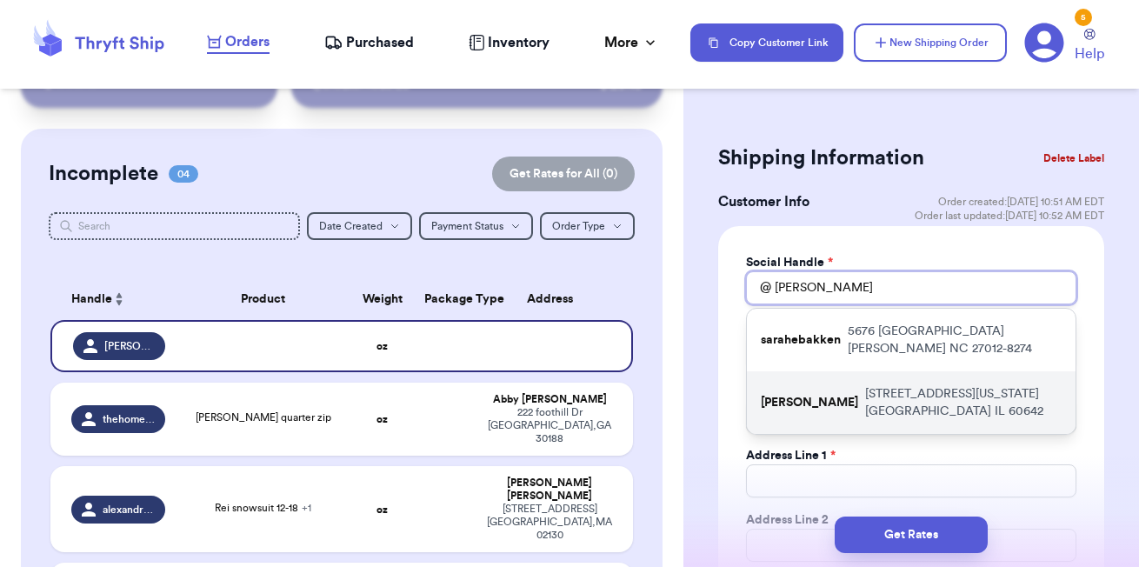
type input "[PERSON_NAME]"
click at [843, 394] on p "[PERSON_NAME]" at bounding box center [809, 402] width 97 height 17
type input "[PERSON_NAME]"
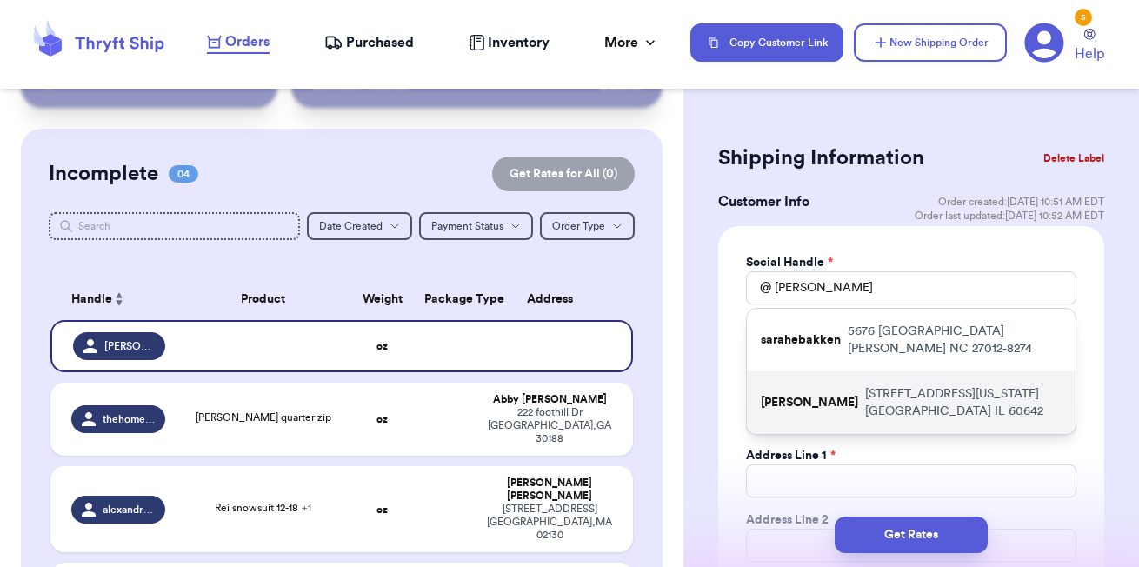
type input "[EMAIL_ADDRESS][PERSON_NAME][DOMAIN_NAME]"
type input "[STREET_ADDRESS][US_STATE]"
type input "[GEOGRAPHIC_DATA]"
select select "IL"
type input "60642"
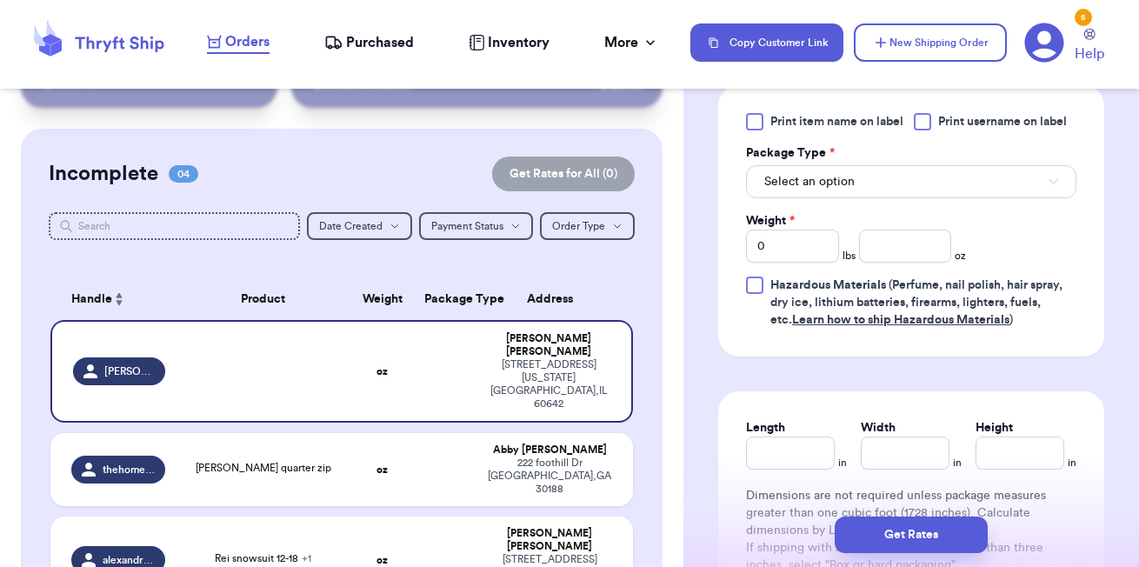
scroll to position [1096, 0]
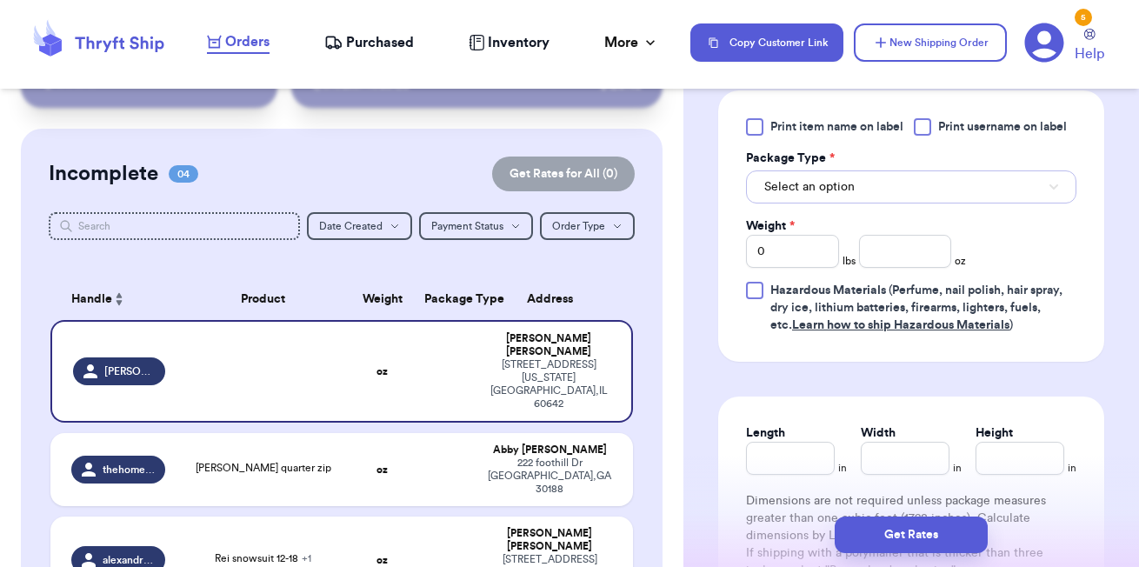
click at [861, 182] on button "Select an option" at bounding box center [911, 186] width 330 height 33
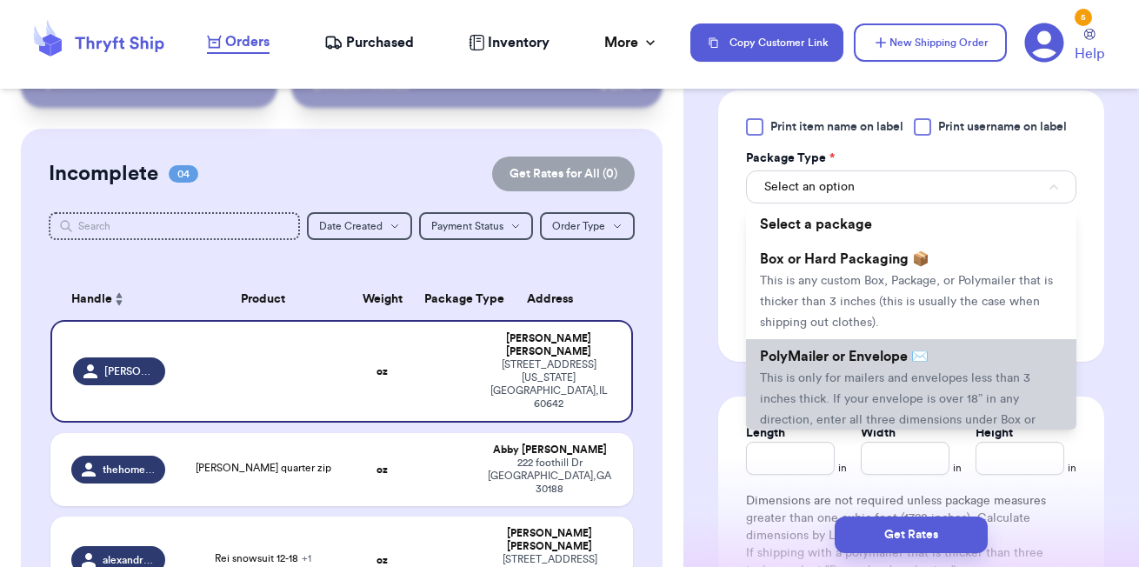
click at [818, 374] on li "PolyMailer or Envelope ✉️ This is only for mailers and envelopes less than 3 in…" at bounding box center [911, 398] width 330 height 118
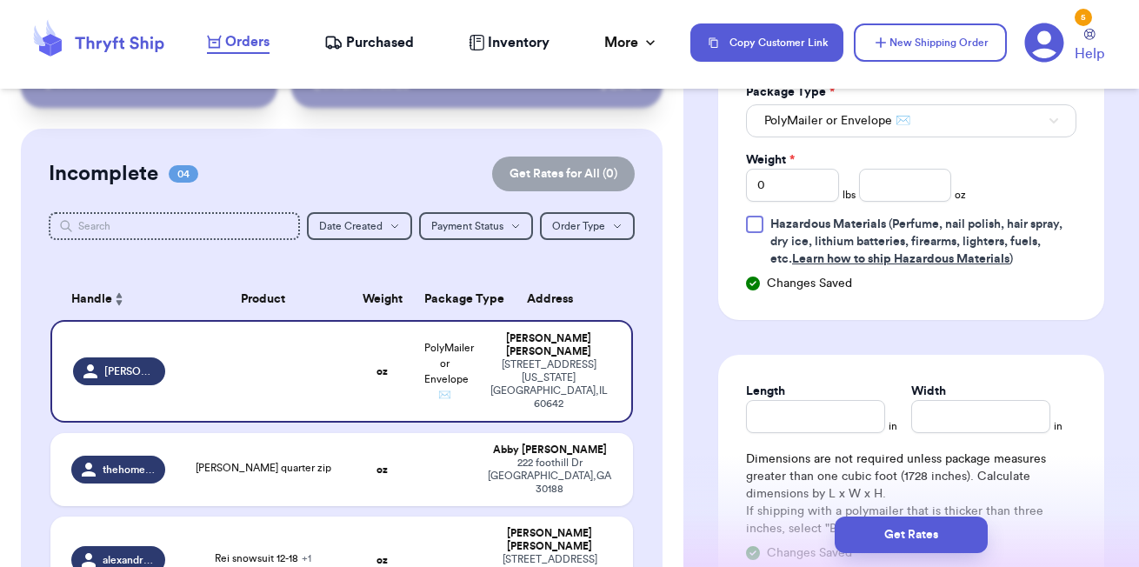
scroll to position [1172, 0]
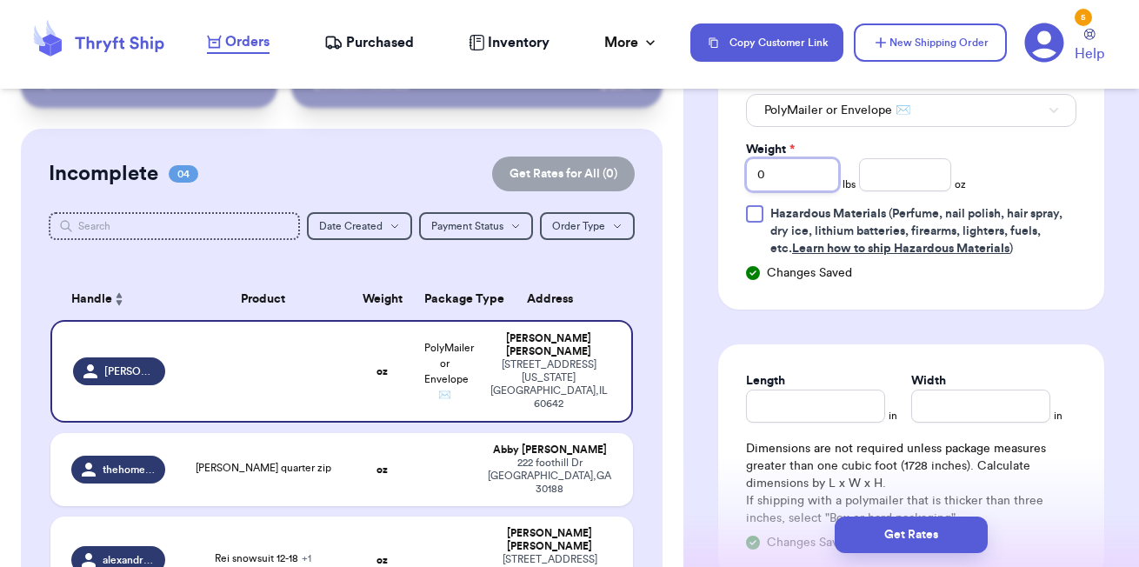
click at [816, 172] on input "0" at bounding box center [792, 174] width 93 height 33
type input "3"
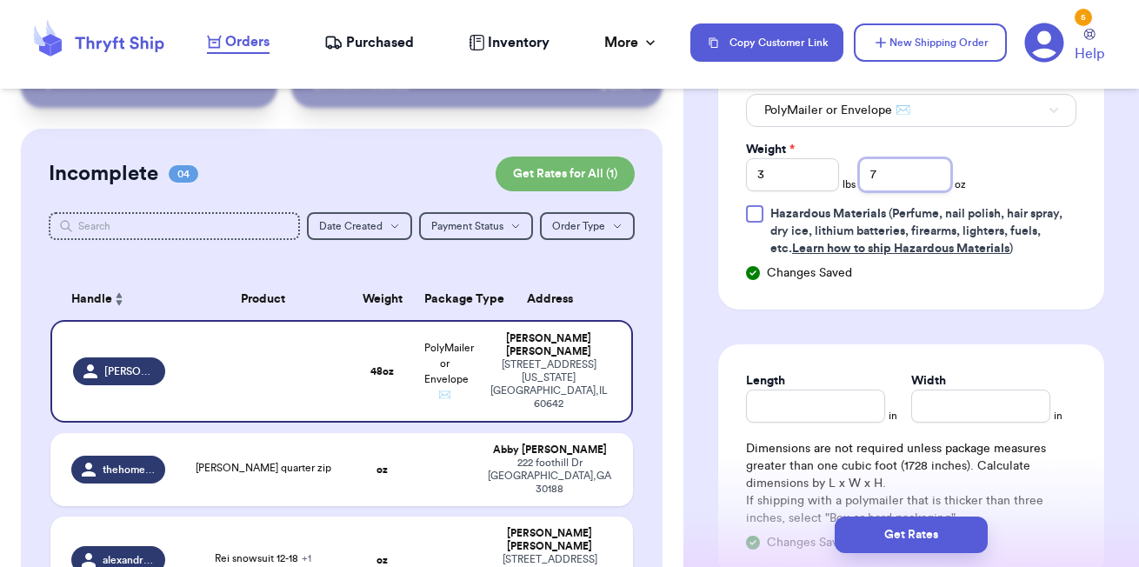
type input "7"
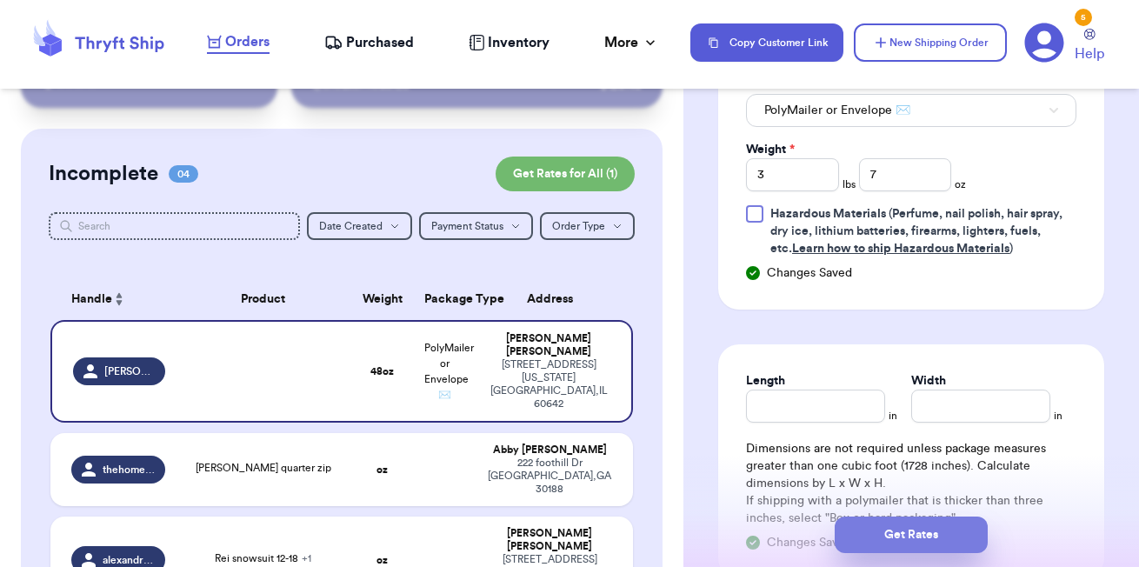
click at [917, 523] on button "Get Rates" at bounding box center [911, 534] width 153 height 37
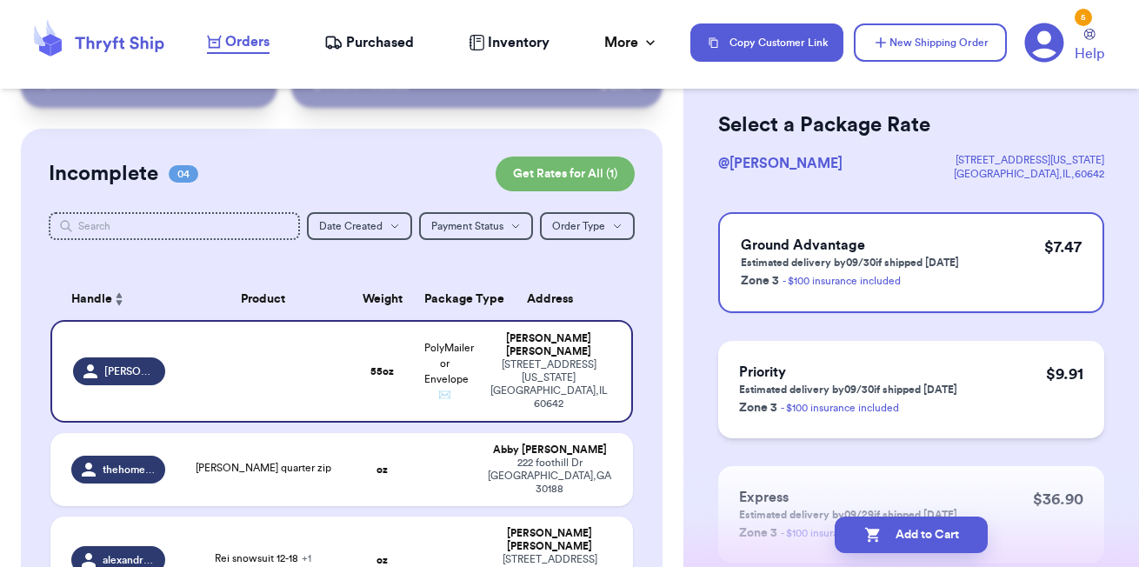
scroll to position [69, 0]
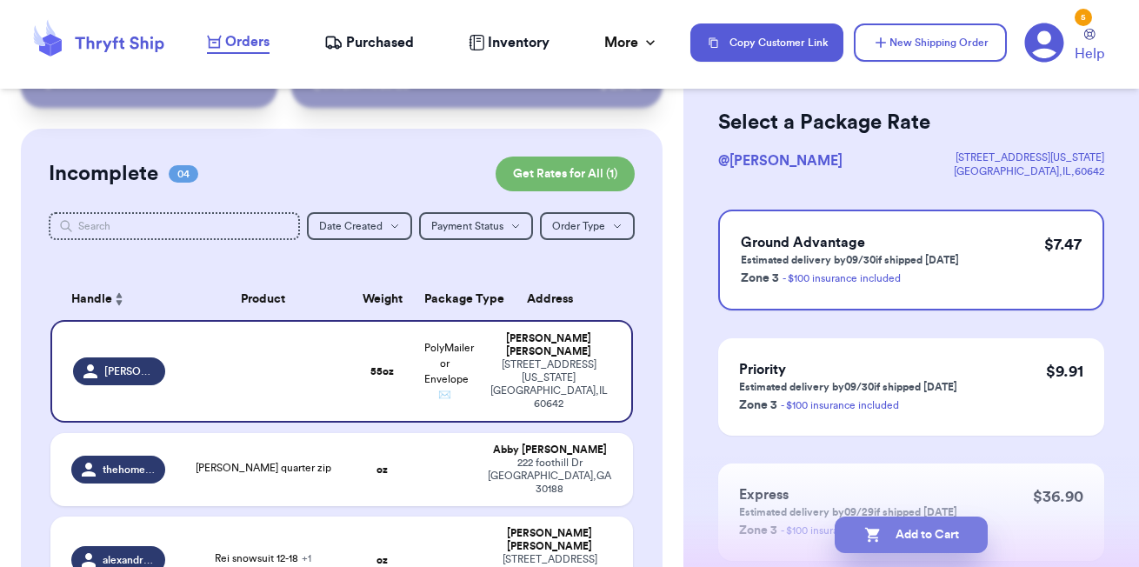
click at [908, 538] on button "Add to Cart" at bounding box center [911, 534] width 153 height 37
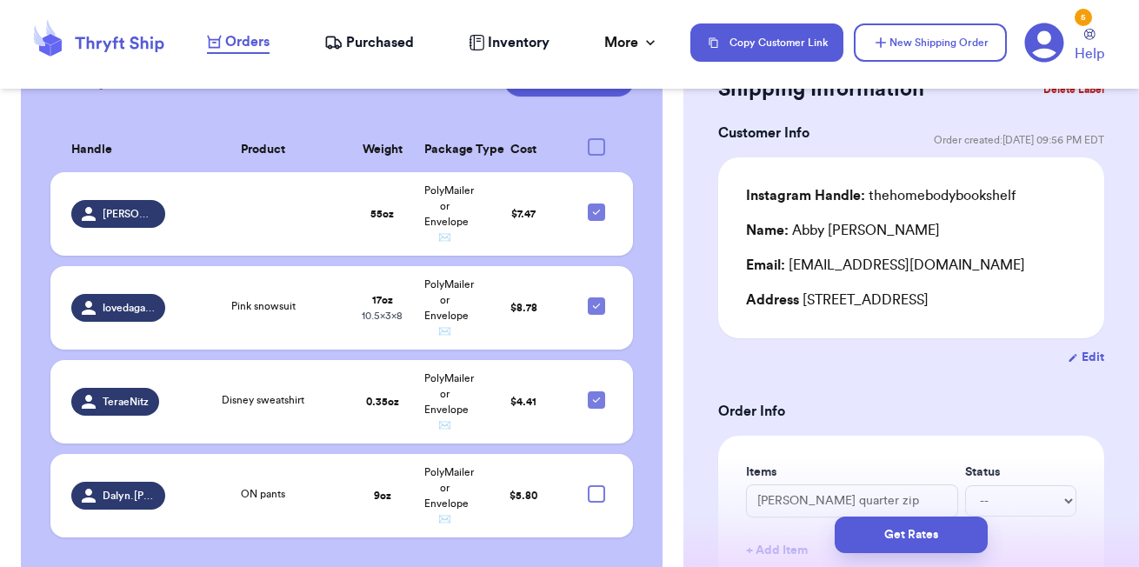
scroll to position [0, 0]
